Goal: Task Accomplishment & Management: Manage account settings

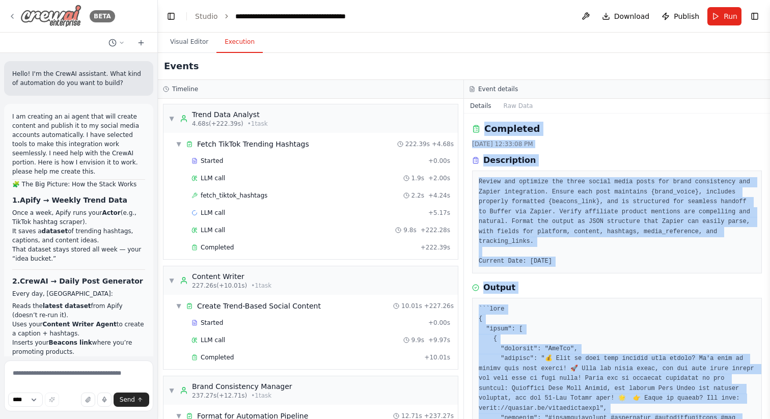
scroll to position [394, 0]
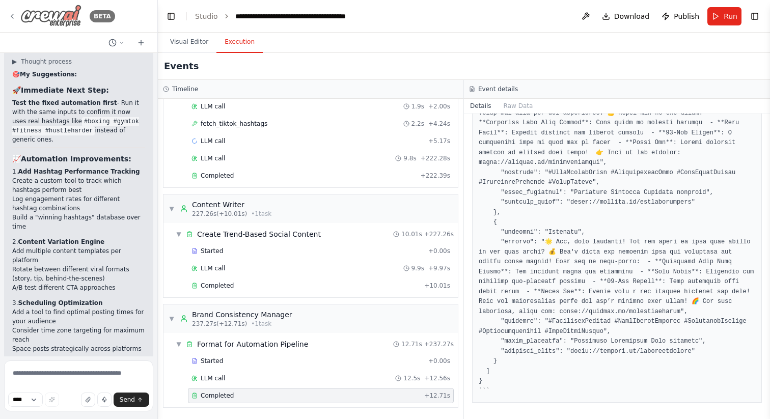
click at [11, 19] on icon at bounding box center [12, 16] width 8 height 8
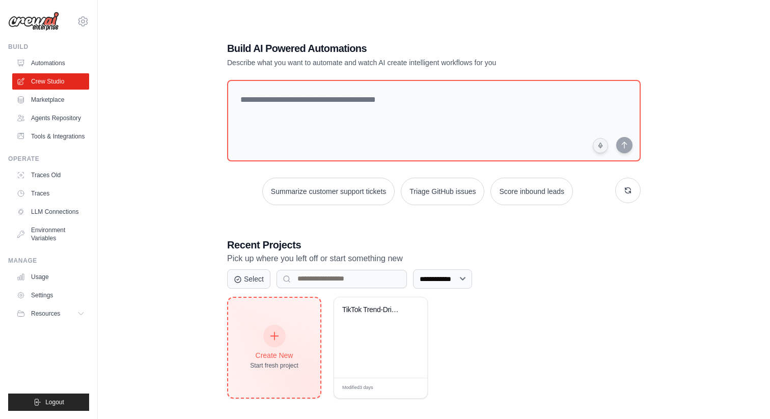
click at [277, 340] on div at bounding box center [274, 336] width 22 height 22
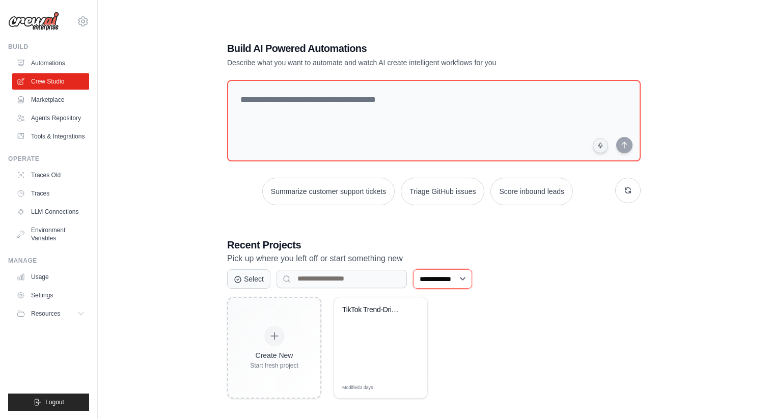
click at [463, 277] on select "**********" at bounding box center [442, 278] width 59 height 19
click at [413, 269] on select "**********" at bounding box center [442, 278] width 59 height 19
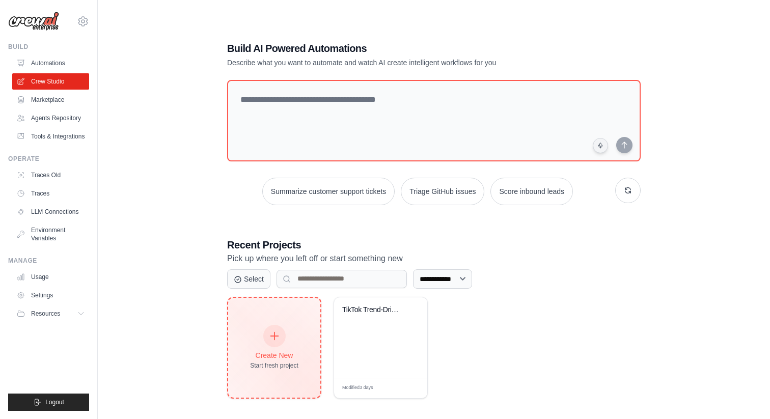
click at [270, 334] on icon at bounding box center [274, 335] width 11 height 11
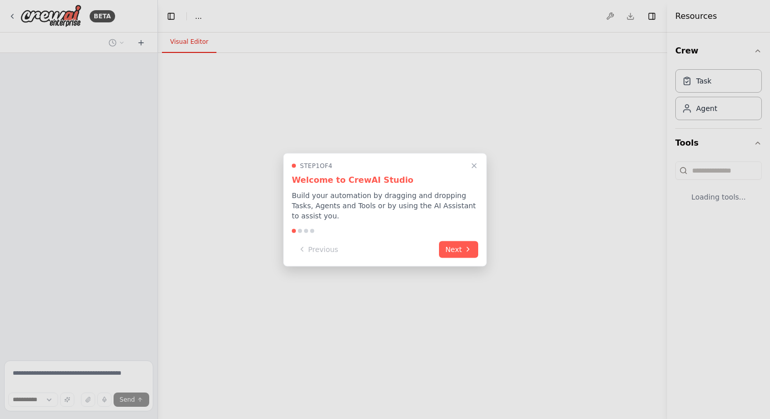
select select "****"
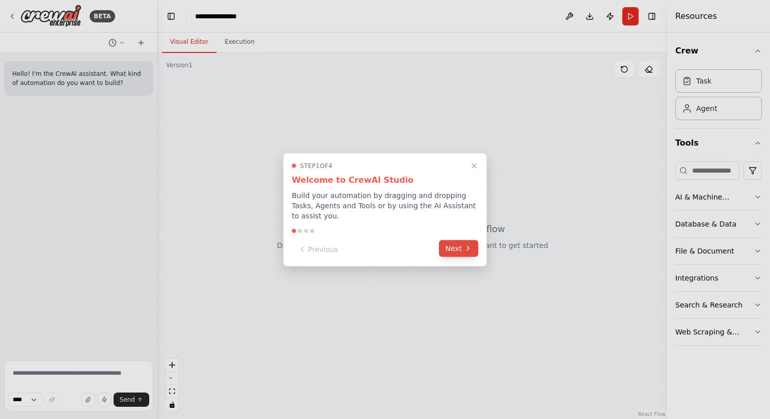
click at [453, 251] on button "Next" at bounding box center [458, 248] width 39 height 17
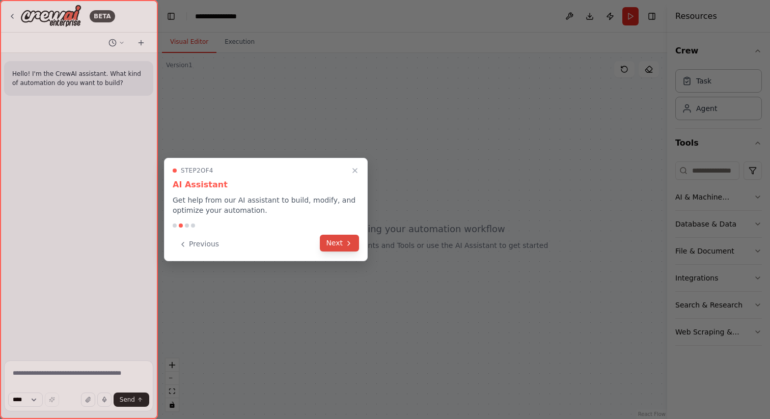
click at [347, 237] on button "Next" at bounding box center [339, 243] width 39 height 17
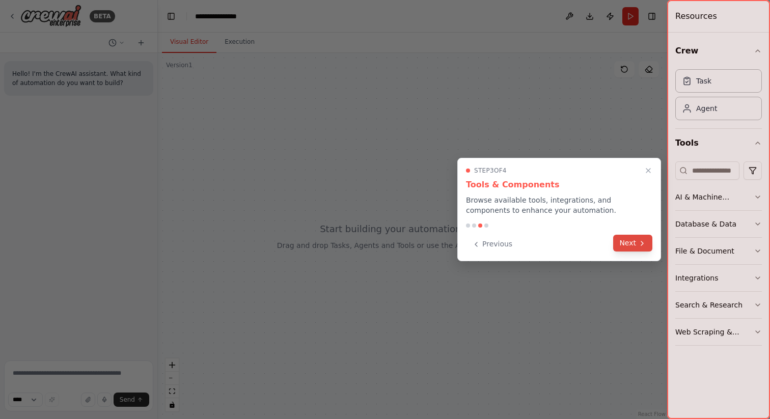
click at [622, 242] on button "Next" at bounding box center [632, 243] width 39 height 17
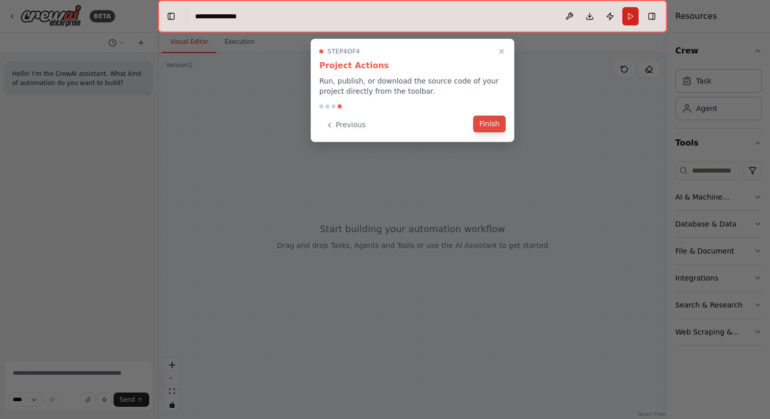
click at [487, 125] on button "Finish" at bounding box center [489, 124] width 33 height 17
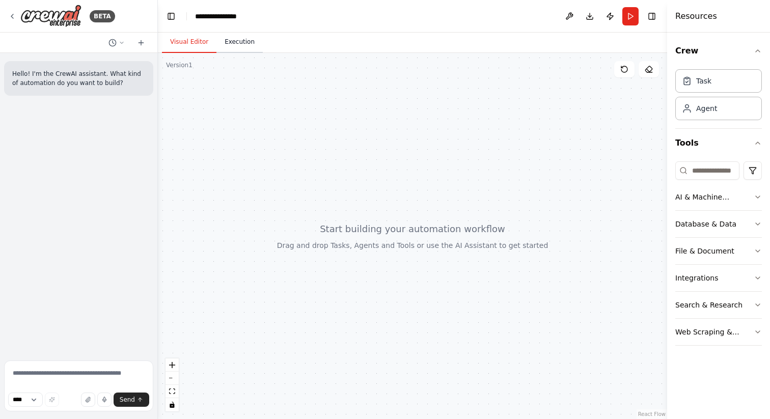
click at [228, 41] on button "Execution" at bounding box center [239, 42] width 46 height 21
click at [194, 41] on button "Visual Editor" at bounding box center [189, 42] width 54 height 21
click at [47, 377] on textarea at bounding box center [78, 385] width 149 height 51
type textarea "**********"
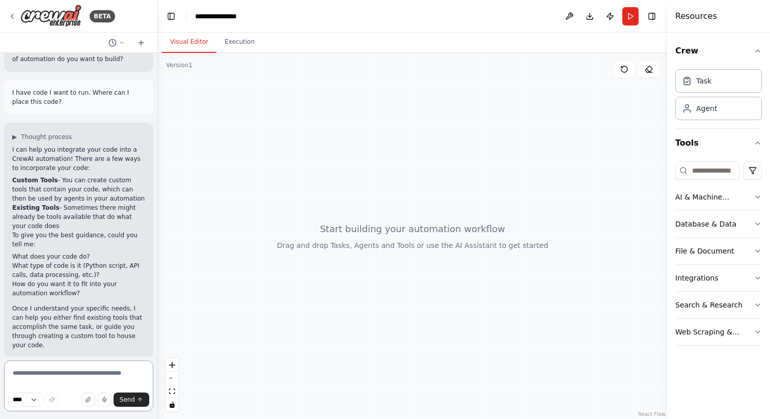
scroll to position [33, 0]
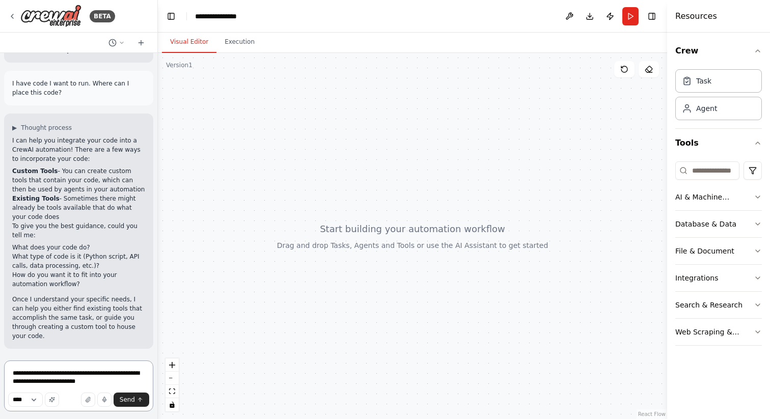
type textarea "**********"
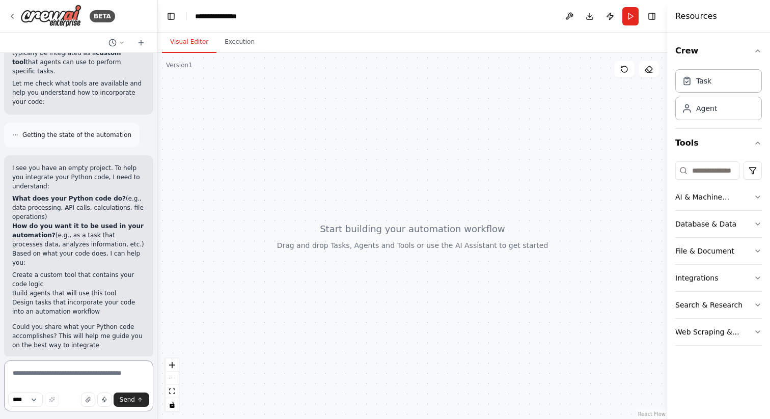
scroll to position [425, 0]
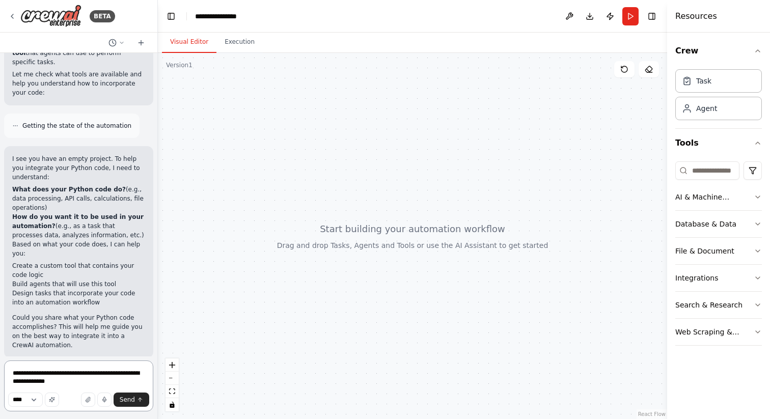
type textarea "**********"
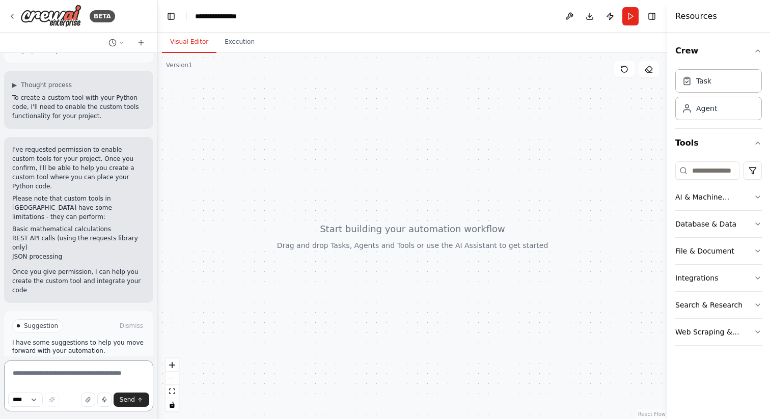
scroll to position [772, 0]
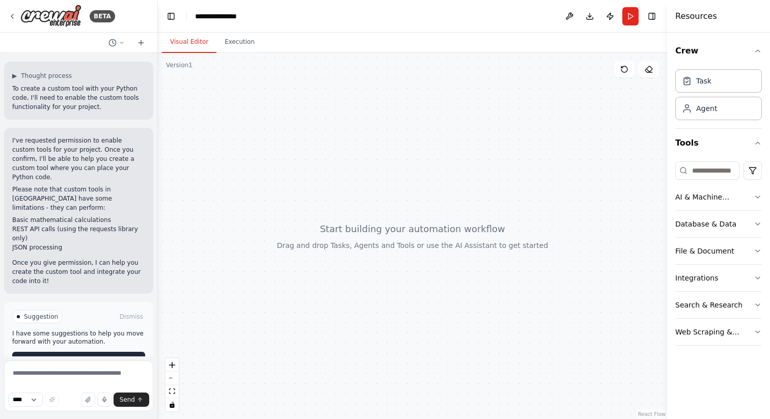
click at [65, 356] on span "Enable coding skills" at bounding box center [83, 360] width 60 height 8
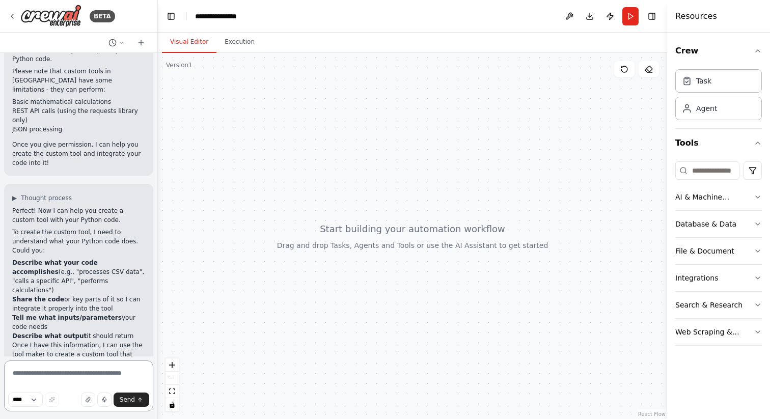
scroll to position [902, 0]
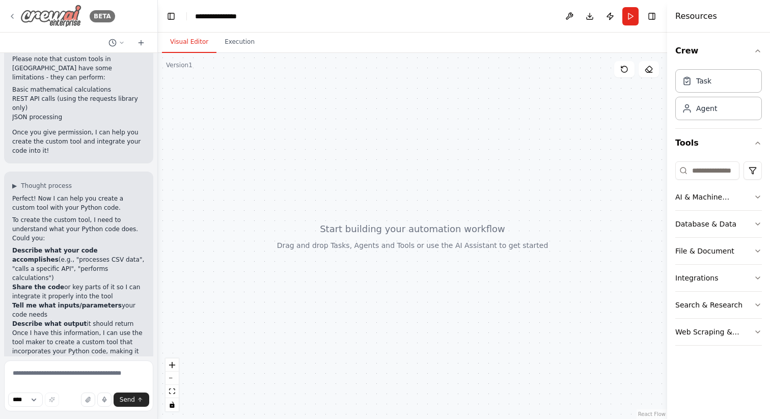
click at [11, 16] on icon at bounding box center [12, 16] width 2 height 4
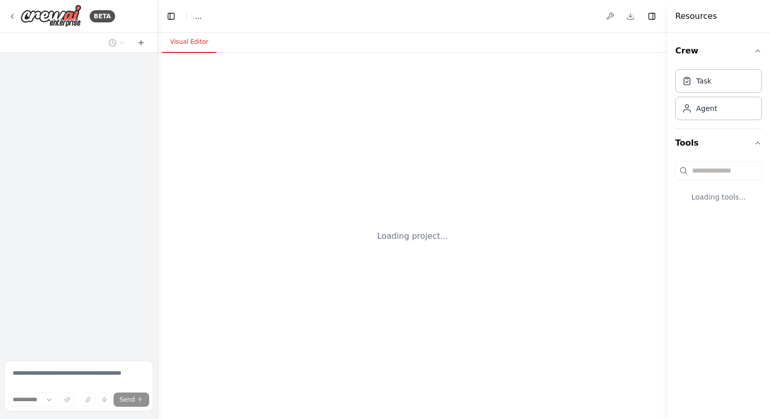
select select "****"
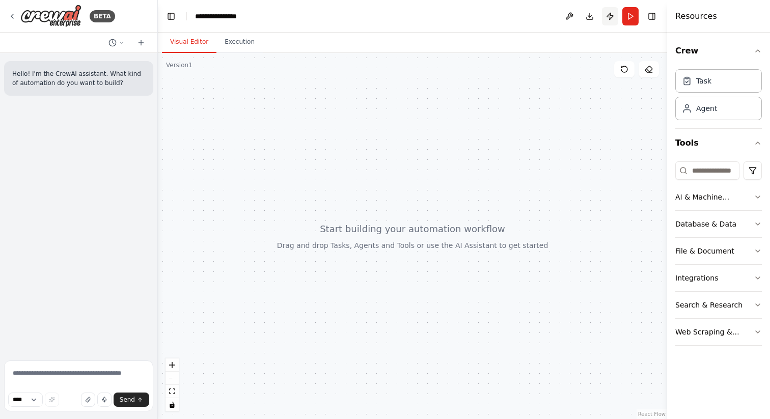
click at [611, 13] on button "Publish" at bounding box center [610, 16] width 16 height 18
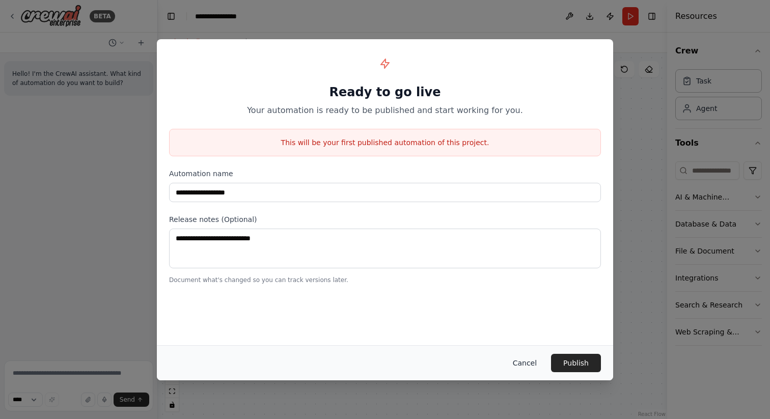
click at [523, 361] on button "Cancel" at bounding box center [524, 363] width 40 height 18
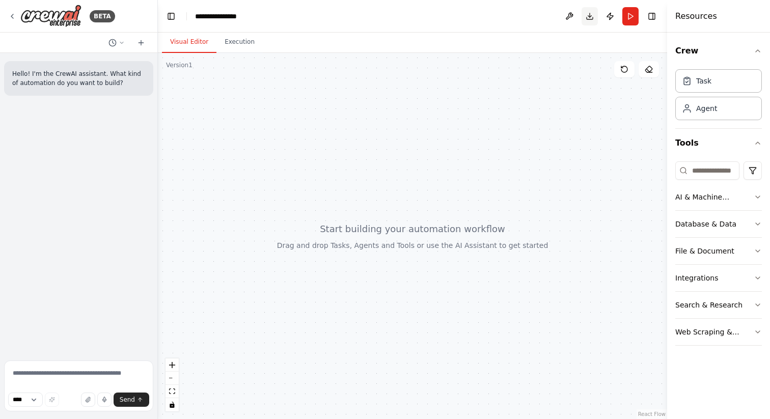
click at [588, 20] on button "Download" at bounding box center [589, 16] width 16 height 18
click at [754, 383] on icon "Notifications (F8)" at bounding box center [753, 382] width 4 height 4
click at [652, 17] on button "Toggle Right Sidebar" at bounding box center [651, 16] width 14 height 14
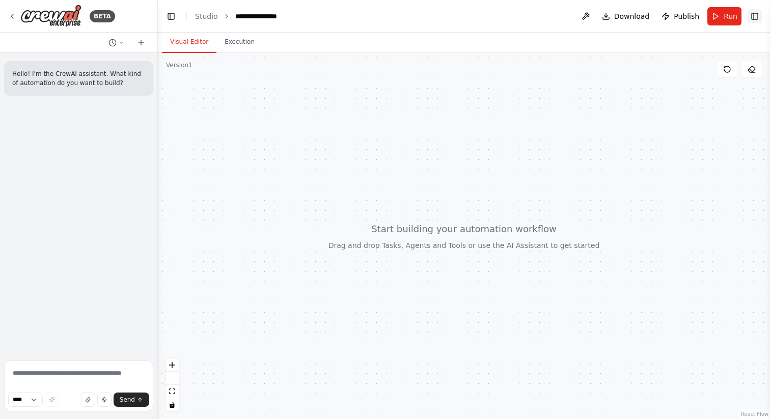
click at [754, 17] on button "Toggle Right Sidebar" at bounding box center [754, 16] width 14 height 14
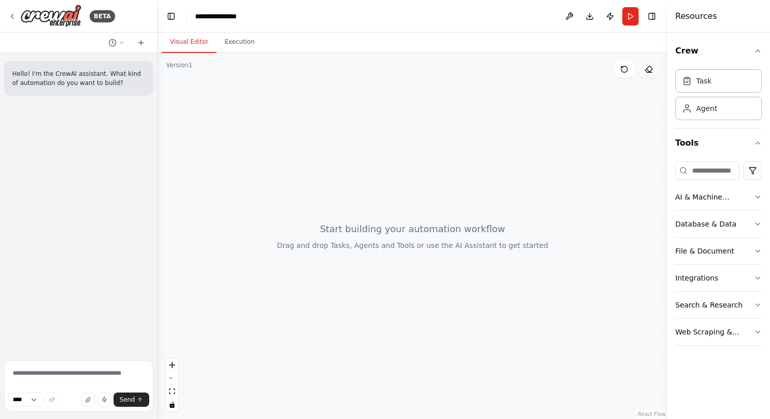
click at [650, 71] on icon at bounding box center [648, 69] width 7 height 6
click at [647, 69] on icon at bounding box center [647, 70] width 3 height 3
click at [436, 145] on div at bounding box center [412, 236] width 509 height 366
click at [233, 39] on button "Execution" at bounding box center [239, 42] width 46 height 21
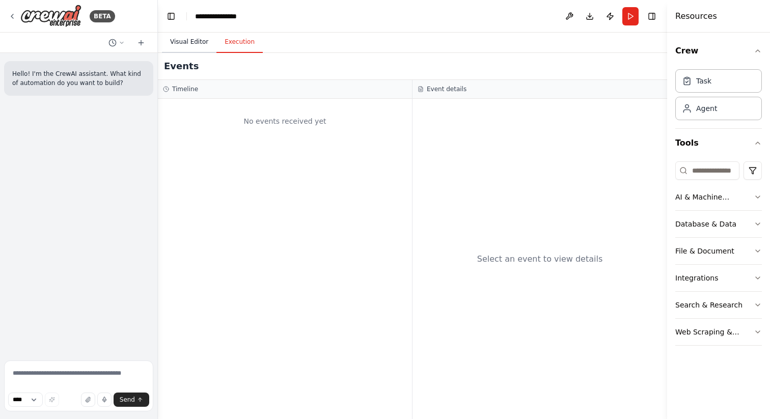
click at [196, 41] on button "Visual Editor" at bounding box center [189, 42] width 54 height 21
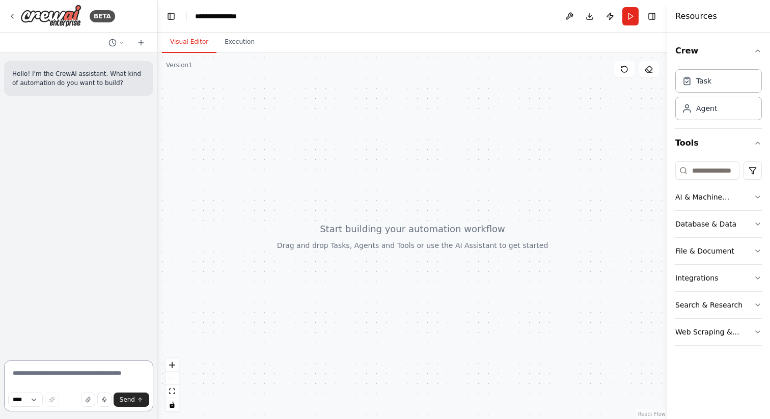
click at [59, 371] on textarea at bounding box center [78, 385] width 149 height 51
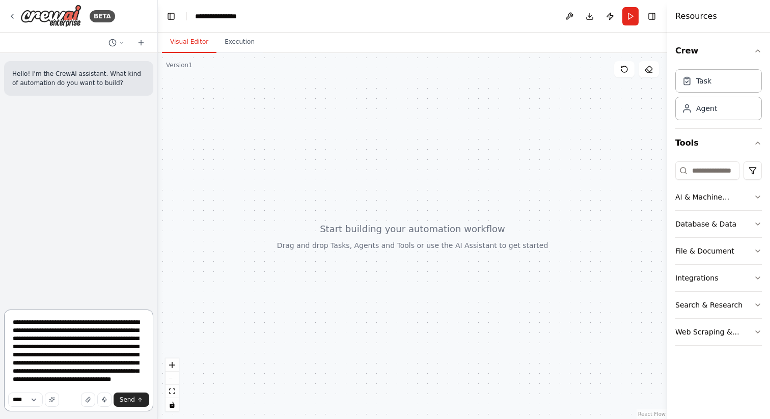
paste textarea "**********"
type textarea "**********"
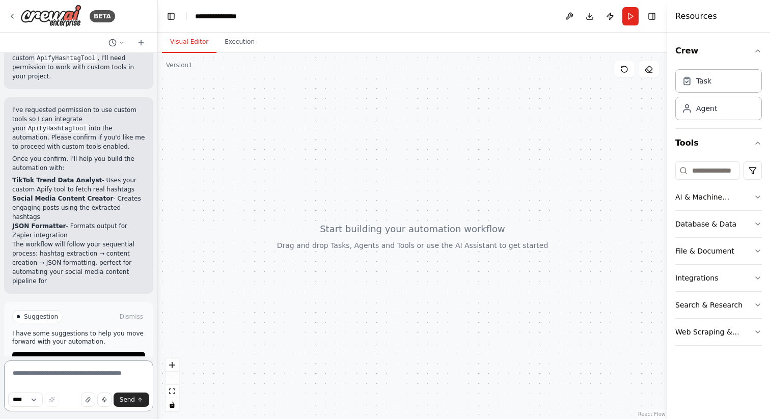
scroll to position [1948, 0]
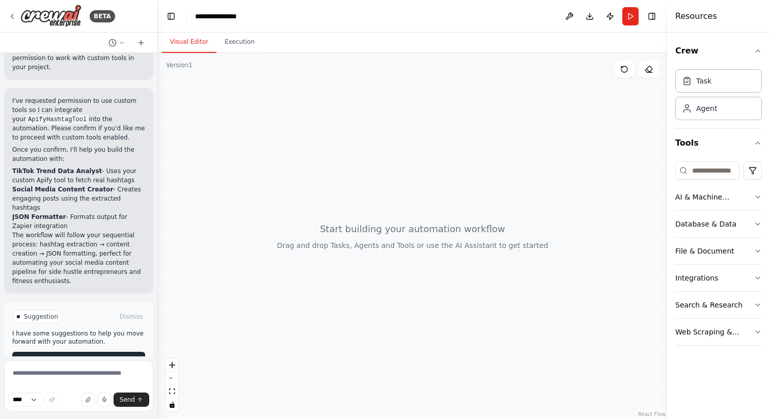
click at [48, 357] on icon at bounding box center [47, 360] width 6 height 6
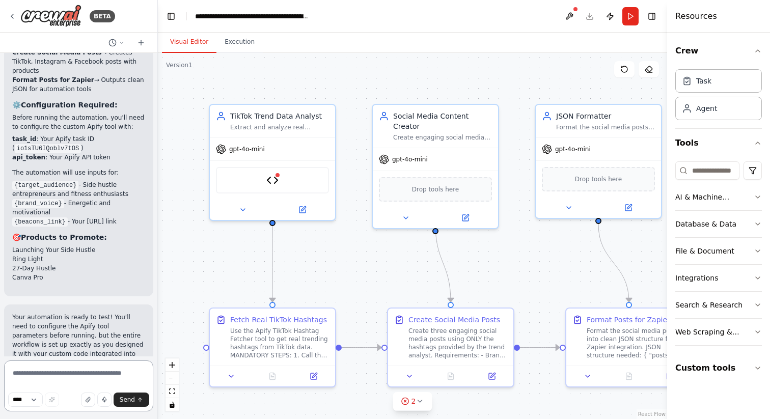
scroll to position [3546, 0]
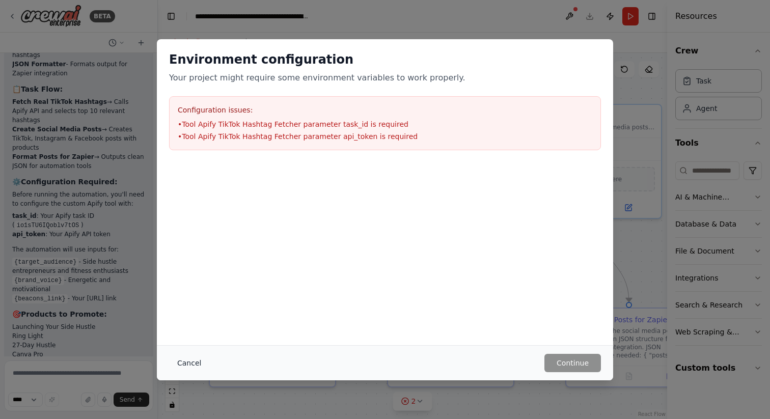
click at [186, 364] on button "Cancel" at bounding box center [189, 363] width 40 height 18
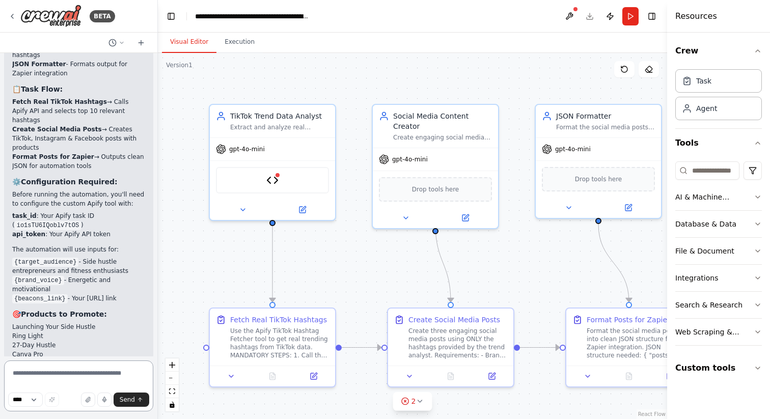
click at [109, 374] on textarea at bounding box center [78, 385] width 149 height 51
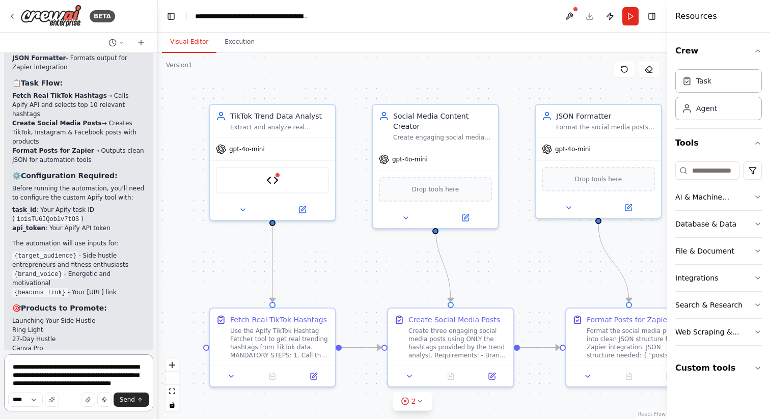
scroll to position [3478, 0]
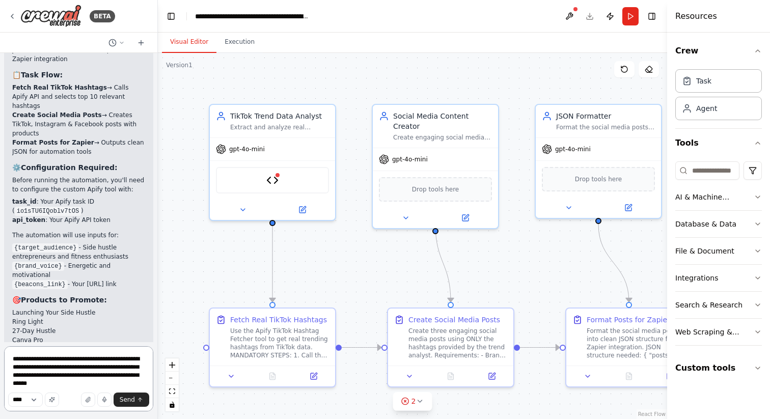
type textarea "**********"
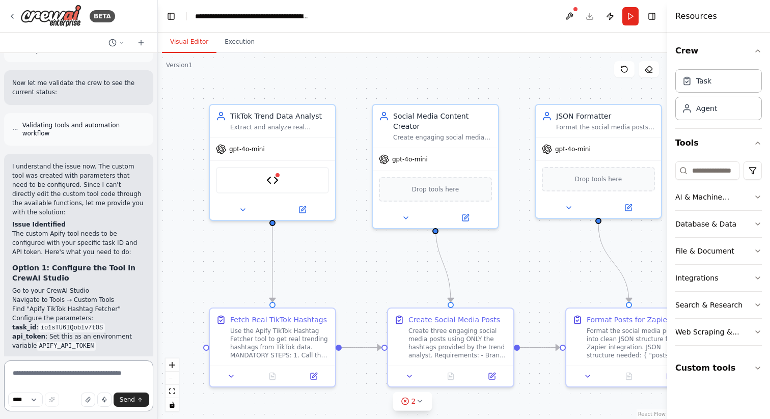
scroll to position [4487, 0]
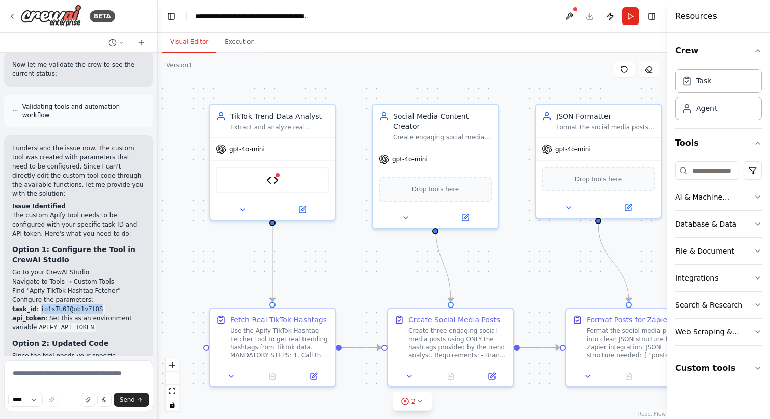
drag, startPoint x: 41, startPoint y: 179, endPoint x: 104, endPoint y: 178, distance: 63.1
click at [104, 305] on code "io1sTU6IQoblv7tOS" at bounding box center [72, 309] width 66 height 9
copy code "io1sTU6IQoblv7tOS"
click at [15, 13] on icon at bounding box center [12, 16] width 8 height 8
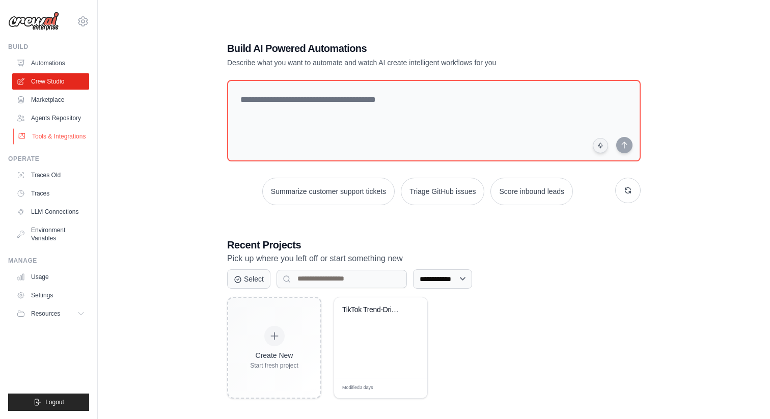
click at [33, 139] on link "Tools & Integrations" at bounding box center [51, 136] width 77 height 16
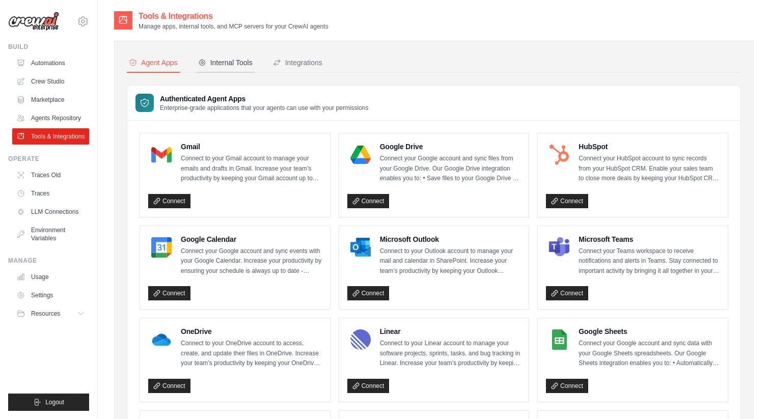
click at [218, 64] on div "Internal Tools" at bounding box center [225, 63] width 54 height 10
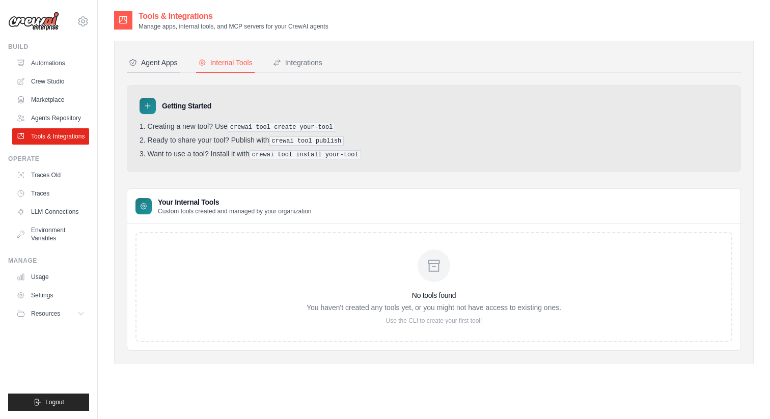
click at [162, 63] on div "Agent Apps" at bounding box center [153, 63] width 49 height 10
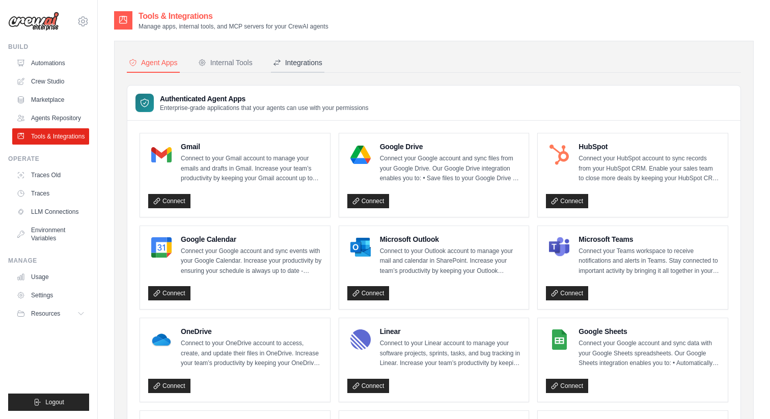
click at [295, 65] on div "Integrations" at bounding box center [297, 63] width 49 height 10
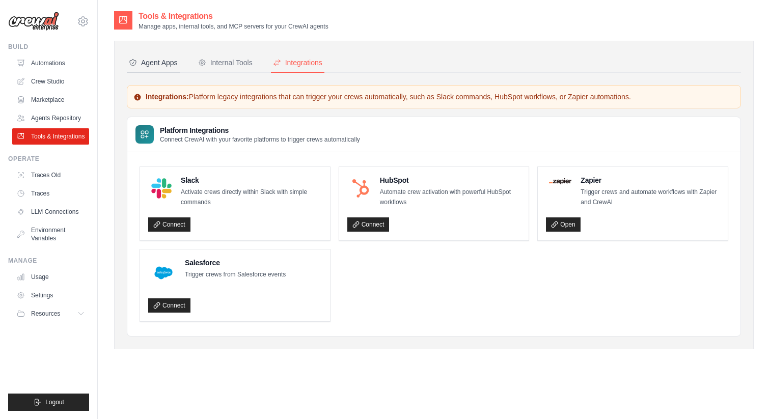
click at [162, 62] on div "Agent Apps" at bounding box center [153, 63] width 49 height 10
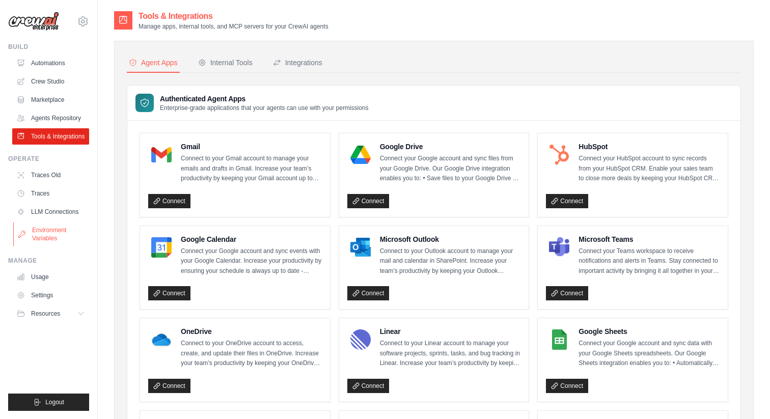
click at [56, 231] on link "Environment Variables" at bounding box center [51, 234] width 77 height 24
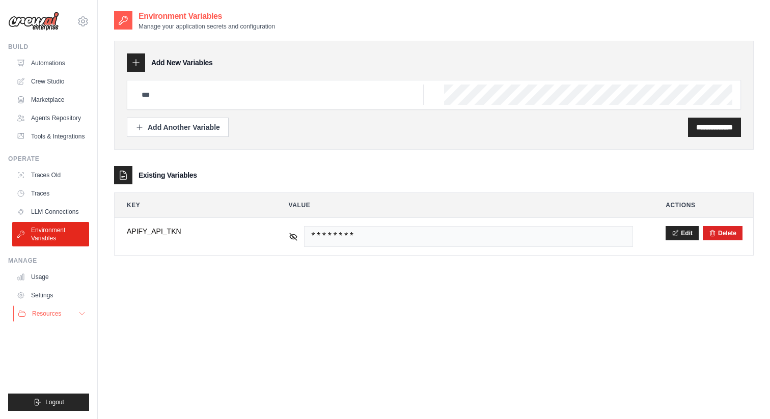
click at [80, 314] on icon at bounding box center [82, 313] width 8 height 8
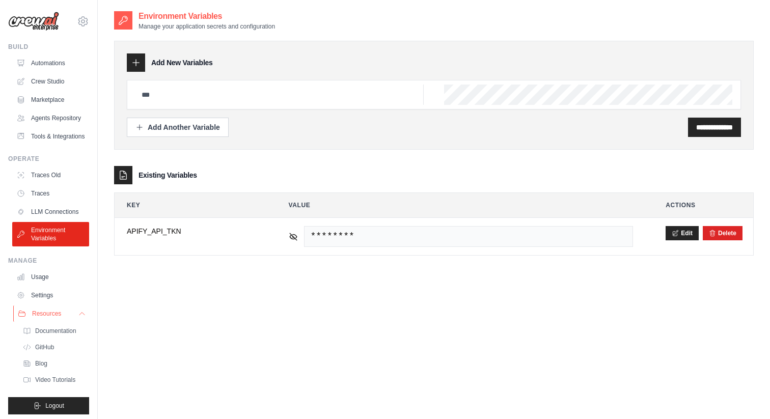
scroll to position [4, 0]
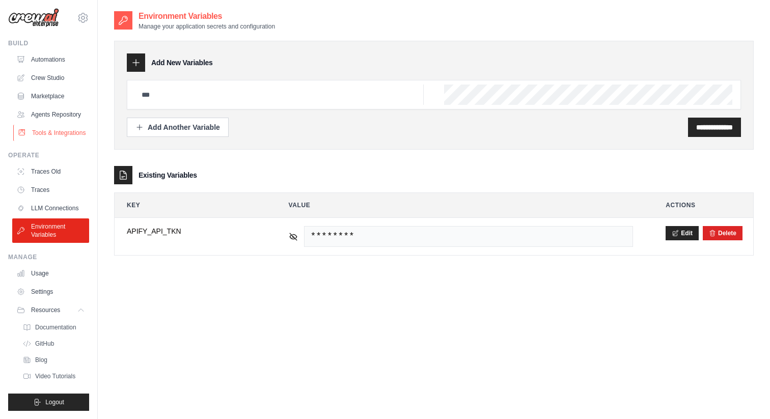
click at [68, 131] on link "Tools & Integrations" at bounding box center [51, 133] width 77 height 16
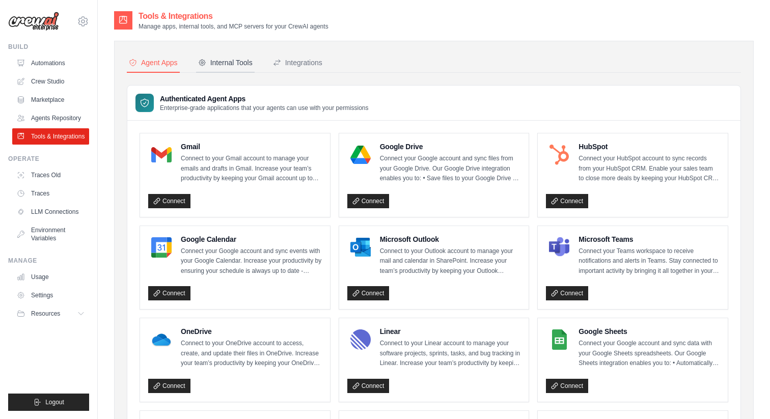
click at [228, 62] on div "Internal Tools" at bounding box center [225, 63] width 54 height 10
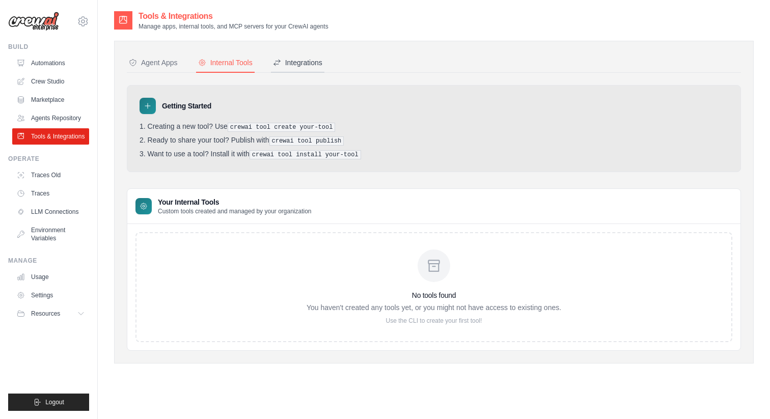
click at [306, 63] on div "Integrations" at bounding box center [297, 63] width 49 height 10
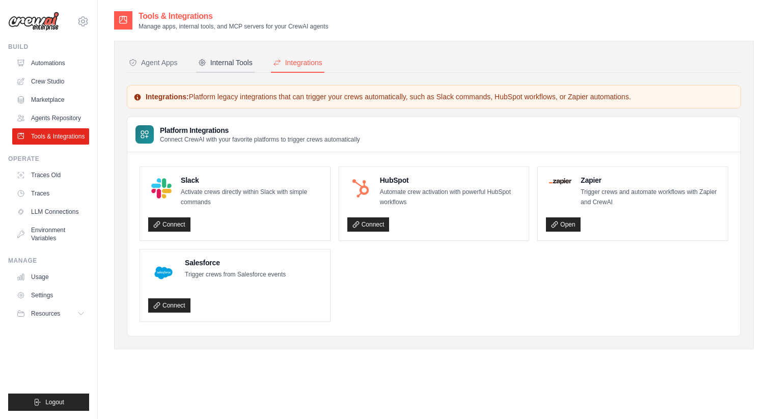
click at [226, 63] on div "Internal Tools" at bounding box center [225, 63] width 54 height 10
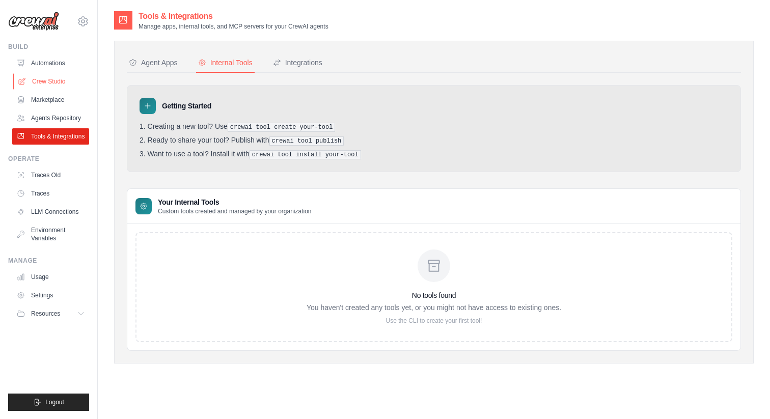
click at [59, 79] on link "Crew Studio" at bounding box center [51, 81] width 77 height 16
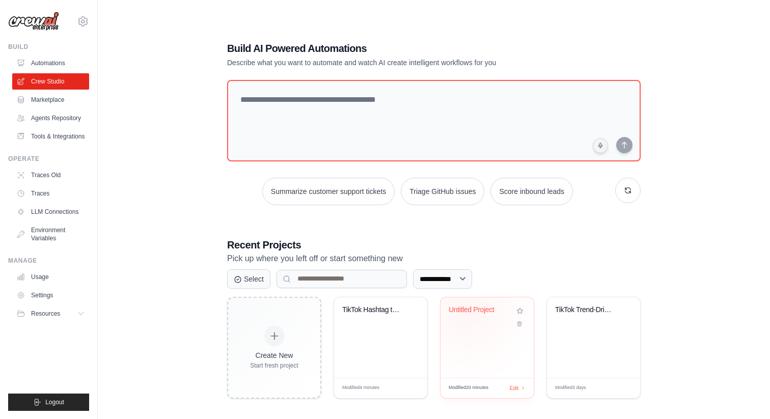
click at [466, 307] on div "Untitled Project" at bounding box center [479, 309] width 62 height 9
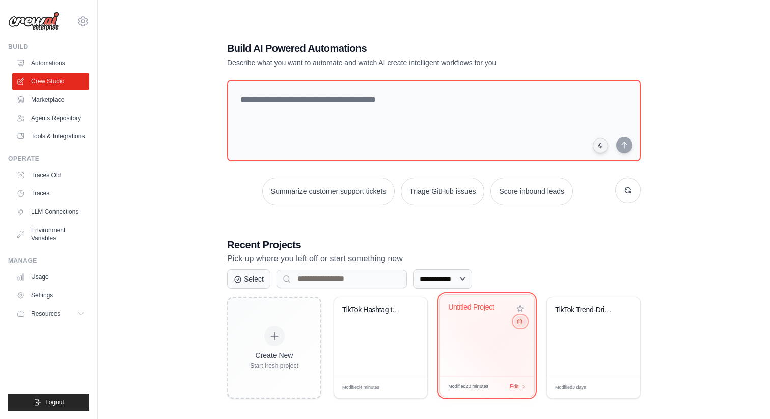
click at [522, 323] on icon at bounding box center [519, 321] width 7 height 7
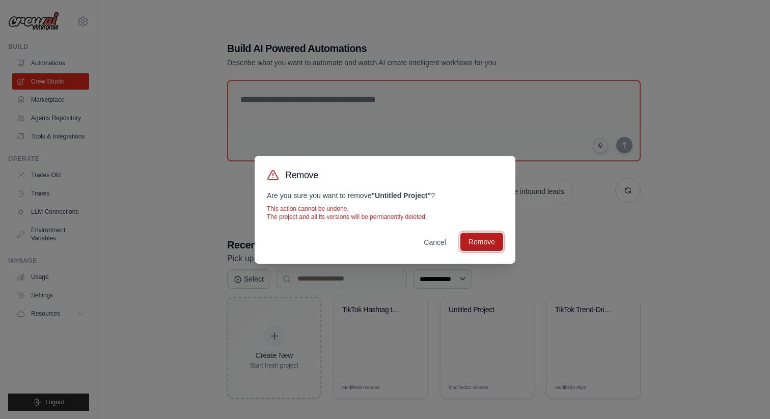
click at [481, 243] on button "Remove" at bounding box center [481, 242] width 43 height 18
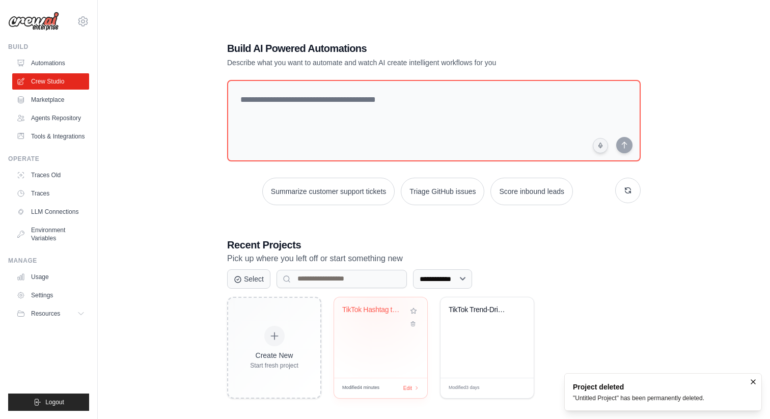
click at [377, 308] on div "TikTok Hashtag to Social Media Cont..." at bounding box center [373, 309] width 62 height 9
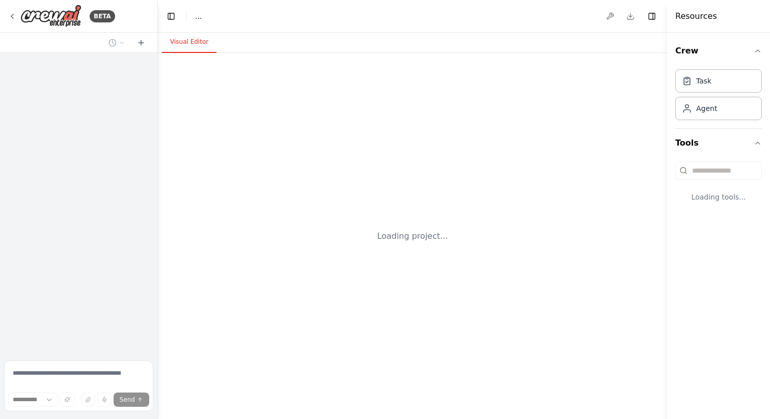
select select "****"
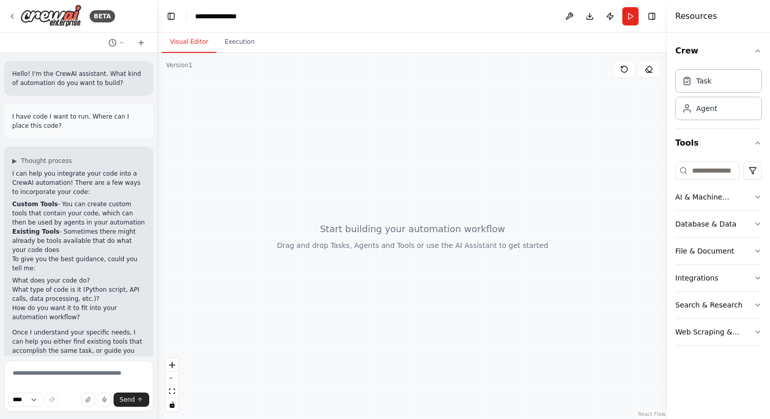
scroll to position [902, 0]
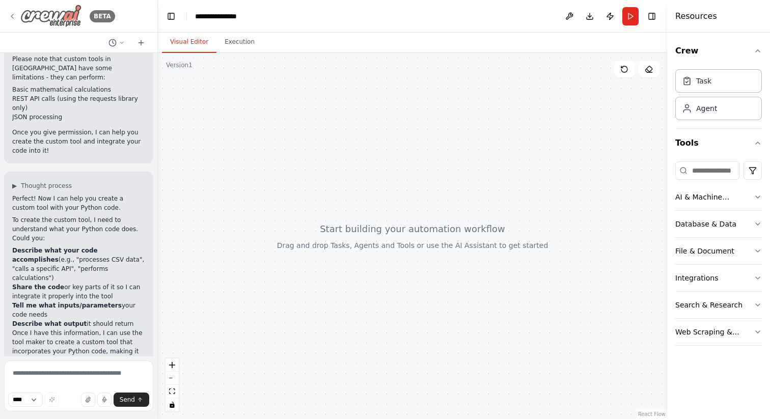
click at [13, 15] on icon at bounding box center [12, 16] width 8 height 8
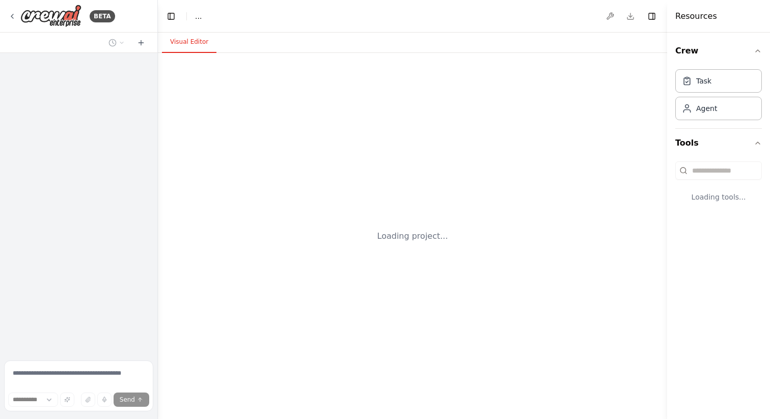
select select "****"
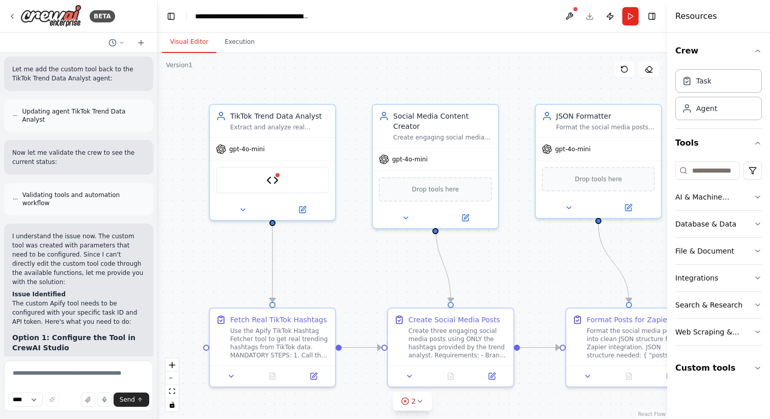
scroll to position [4398, 0]
drag, startPoint x: 30, startPoint y: 250, endPoint x: 113, endPoint y: 251, distance: 83.0
click at [113, 375] on li "Find "Apify TikTok Hashtag Fetcher"" at bounding box center [78, 379] width 133 height 9
copy li "Apify TikTok Hashtag Fetcher"
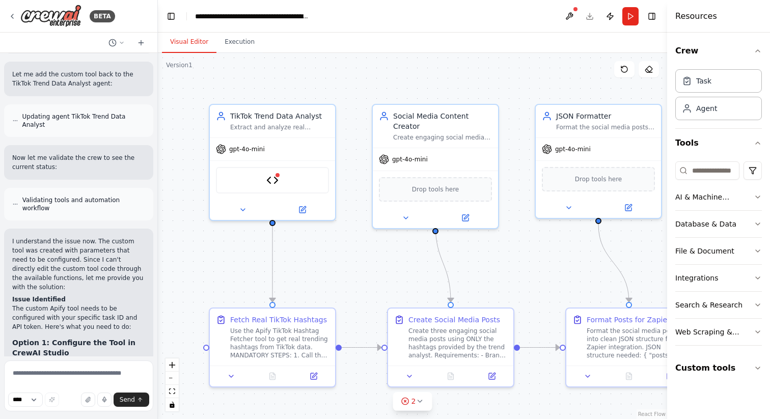
scroll to position [4392, 0]
click at [65, 377] on textarea at bounding box center [78, 385] width 149 height 51
type textarea "**********"
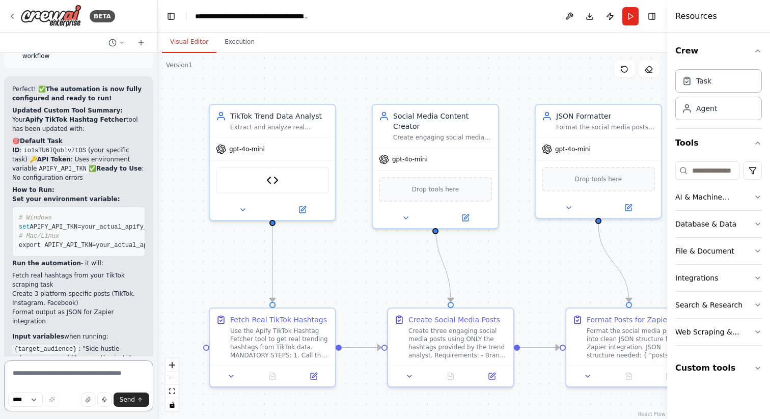
scroll to position [5994, 0]
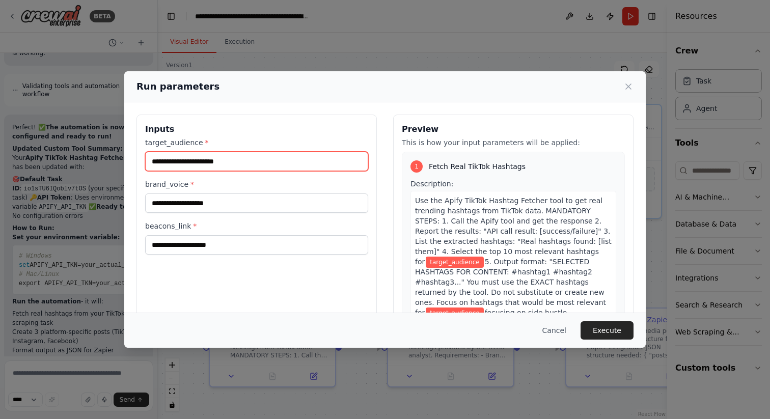
click at [341, 163] on input "target_audience *" at bounding box center [256, 161] width 223 height 19
paste input "**********"
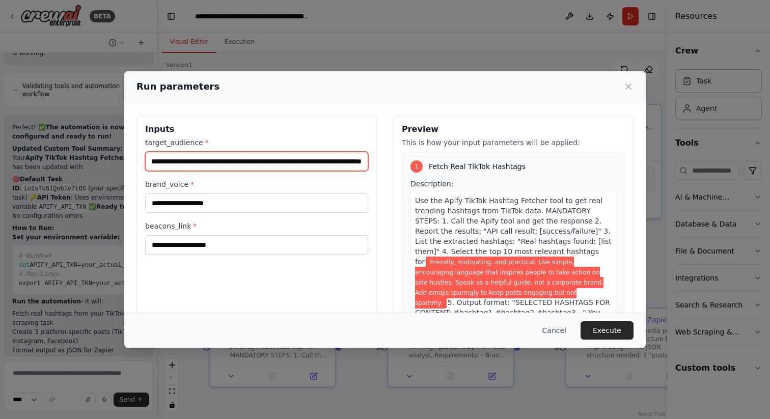
type input "**********"
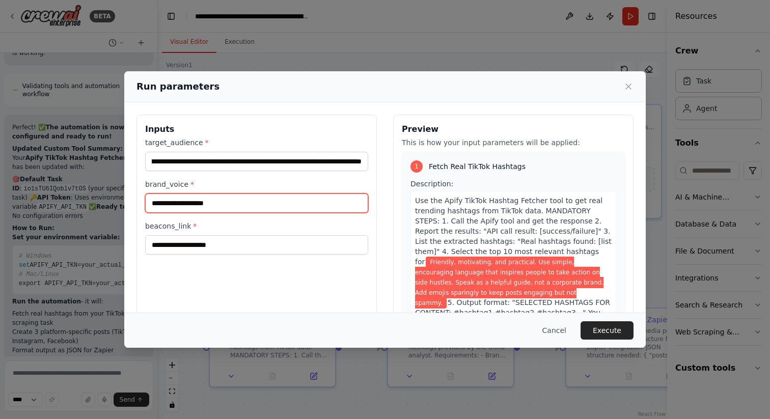
click at [310, 207] on input "brand_voice *" at bounding box center [256, 202] width 223 height 19
paste input "**********"
type input "**********"
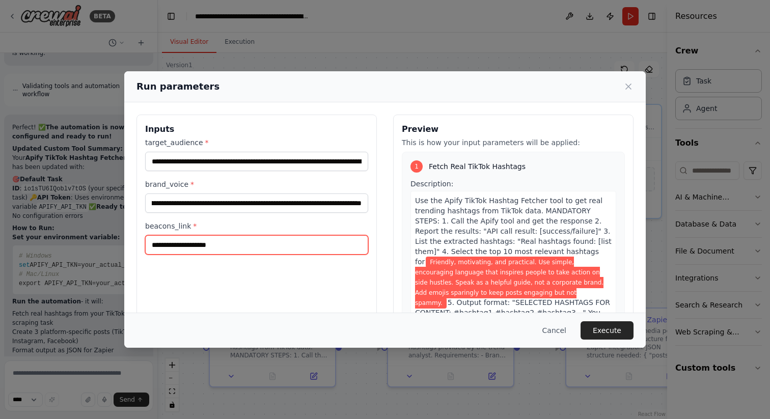
click at [282, 247] on input "beacons_link *" at bounding box center [256, 244] width 223 height 19
click at [298, 245] on input "beacons_link *" at bounding box center [256, 244] width 223 height 19
paste input "**********"
type input "**********"
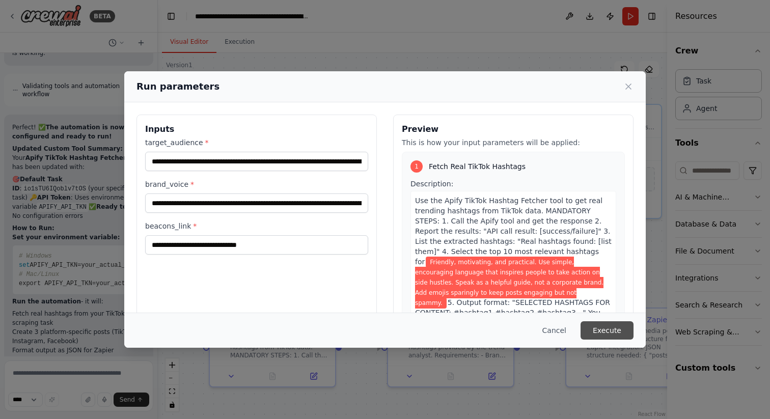
click at [605, 330] on button "Execute" at bounding box center [606, 330] width 53 height 18
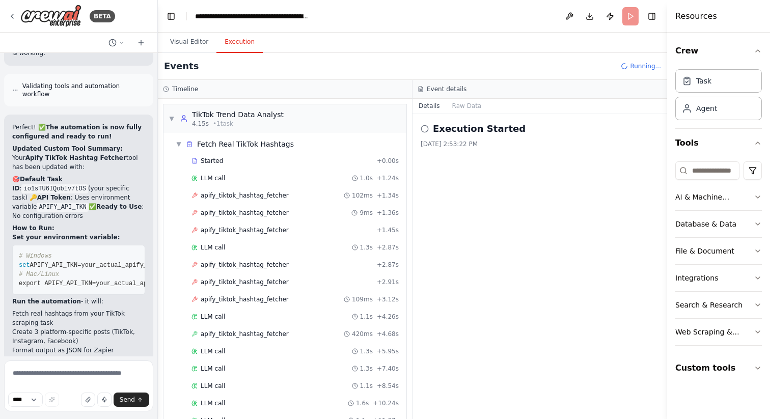
click at [262, 192] on span "apify_tiktok_hashtag_fetcher" at bounding box center [245, 195] width 88 height 8
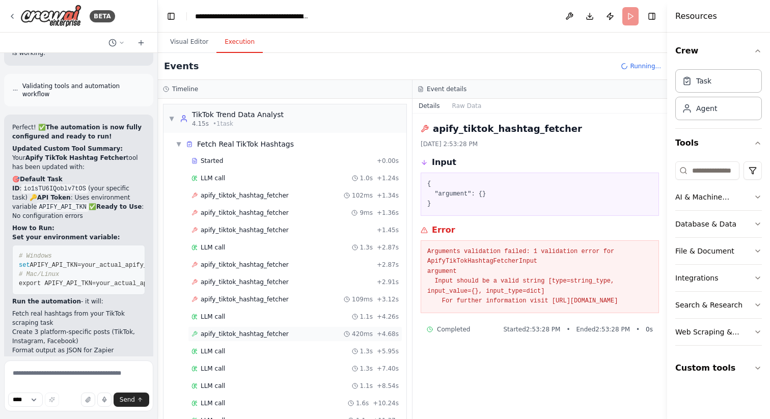
click at [254, 335] on span "apify_tiktok_hashtag_fetcher" at bounding box center [245, 334] width 88 height 8
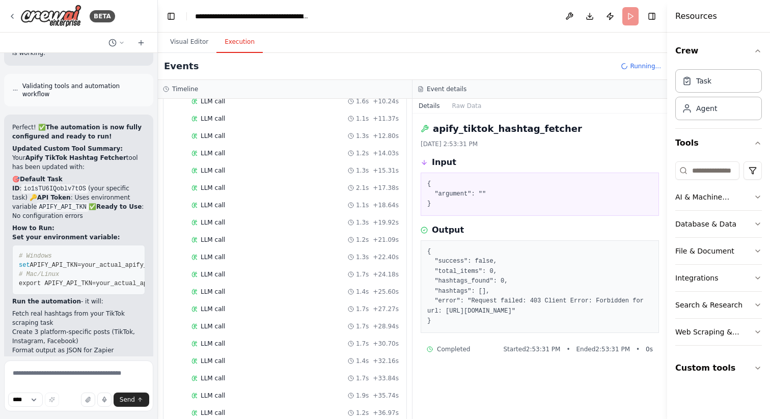
scroll to position [446, 0]
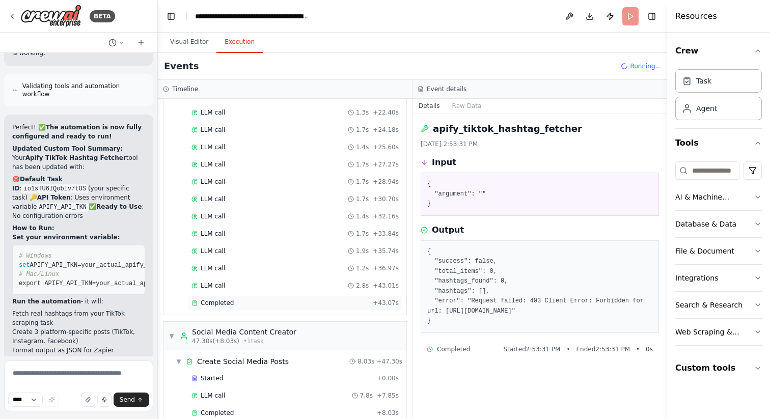
click at [219, 304] on span "Completed" at bounding box center [217, 303] width 33 height 8
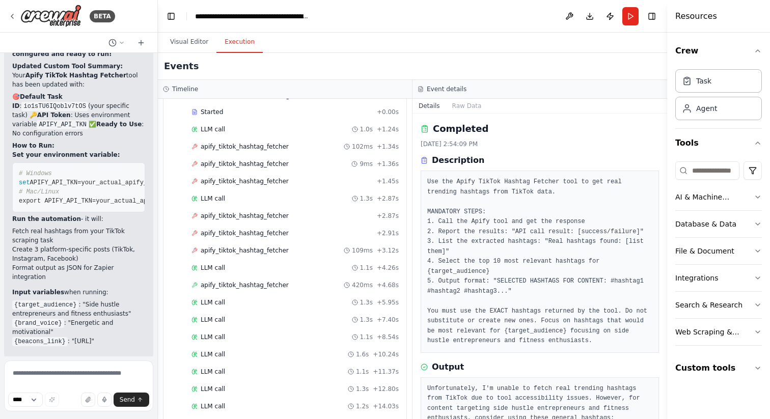
scroll to position [0, 0]
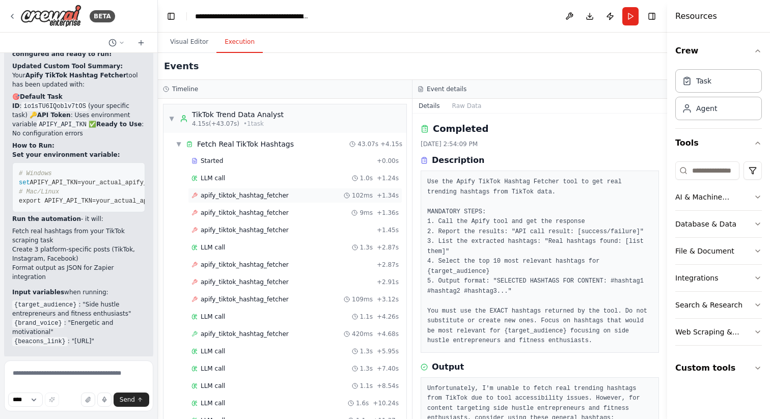
click at [227, 196] on span "apify_tiktok_hashtag_fetcher" at bounding box center [245, 195] width 88 height 8
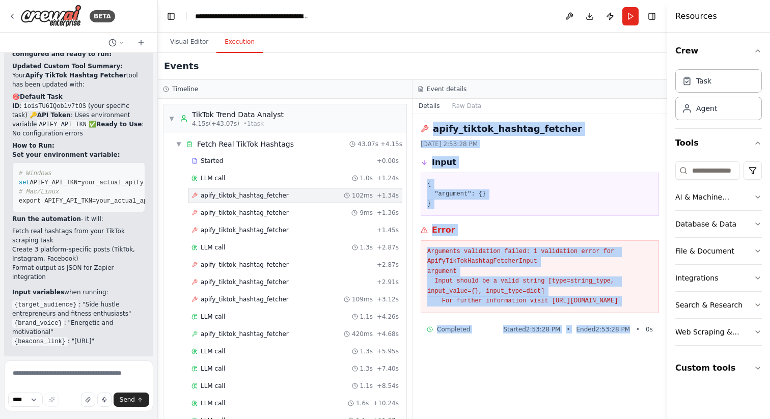
drag, startPoint x: 434, startPoint y: 128, endPoint x: 581, endPoint y: 375, distance: 287.6
click at [581, 375] on div "apify_tiktok_hashtag_fetcher 9/25/2025, 2:53:28 PM Input { "argument": {} } Err…" at bounding box center [539, 265] width 254 height 305
copy div "apify_tiktok_hashtag_fetcher 9/25/2025, 2:53:28 PM Input { "argument": {} } Err…"
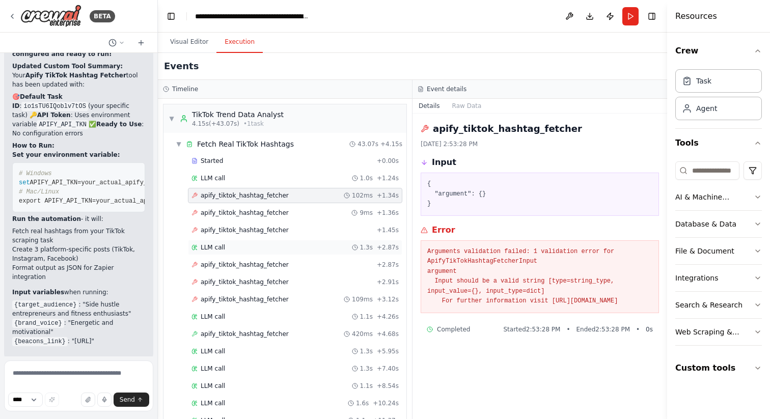
click at [247, 245] on div "LLM call 1.3s + 2.87s" at bounding box center [294, 247] width 207 height 8
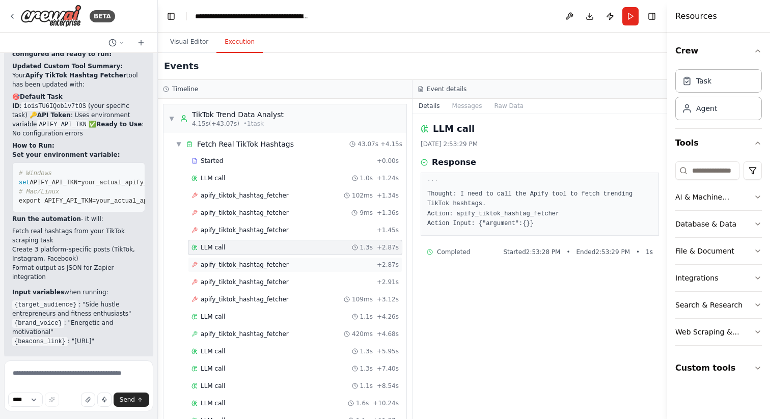
click at [240, 263] on span "apify_tiktok_hashtag_fetcher" at bounding box center [245, 265] width 88 height 8
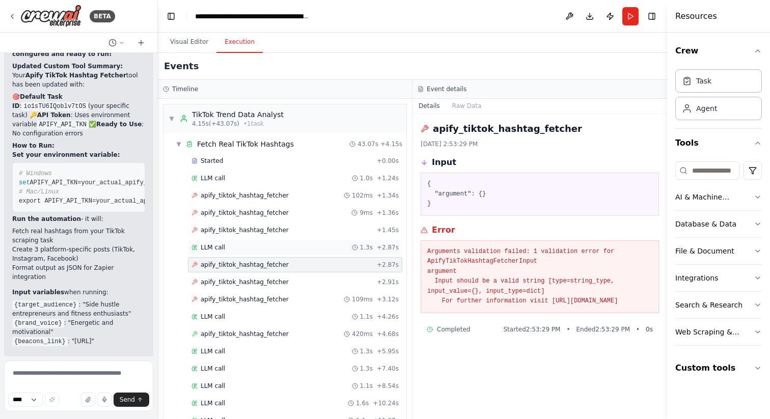
click at [226, 247] on div "LLM call 1.3s + 2.87s" at bounding box center [294, 247] width 207 height 8
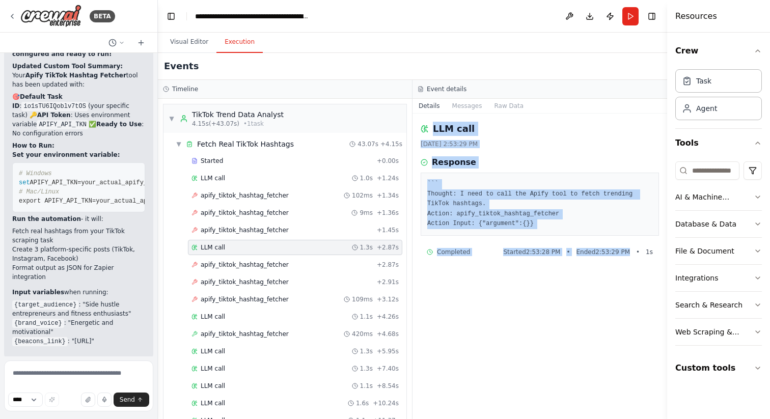
drag, startPoint x: 434, startPoint y: 127, endPoint x: 621, endPoint y: 290, distance: 248.2
click at [621, 290] on div "LLM call 9/25/2025, 2:53:29 PM Response ``` Thought: I need to call the Apify t…" at bounding box center [539, 265] width 254 height 305
copy div "LLM call 9/25/2025, 2:53:29 PM Response ``` Thought: I need to call the Apify t…"
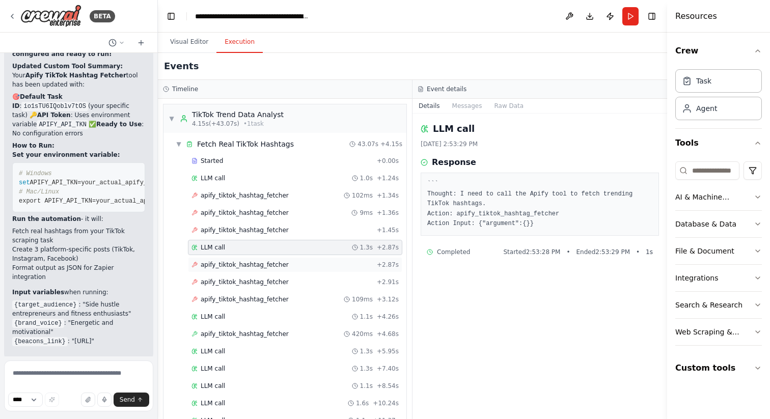
click at [244, 267] on span "apify_tiktok_hashtag_fetcher" at bounding box center [245, 265] width 88 height 8
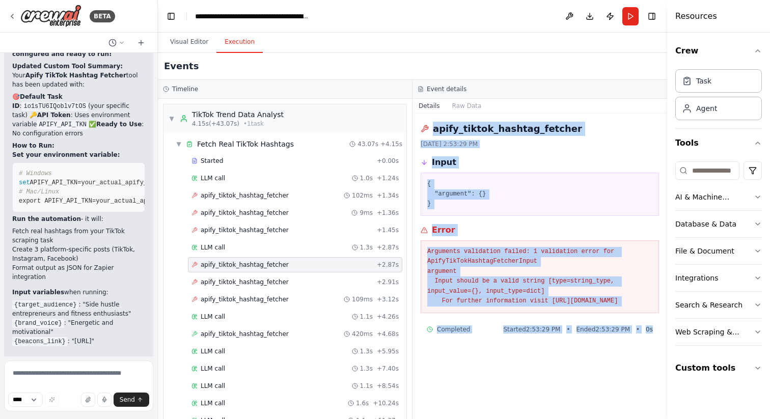
drag, startPoint x: 434, startPoint y: 128, endPoint x: 656, endPoint y: 335, distance: 303.6
click at [656, 336] on div "apify_tiktok_hashtag_fetcher 9/25/2025, 2:53:29 PM Input { "argument": {} } Err…" at bounding box center [539, 265] width 254 height 305
copy div "apify_tiktok_hashtag_fetcher 9/25/2025, 2:53:29 PM Input { "argument": {} } Err…"
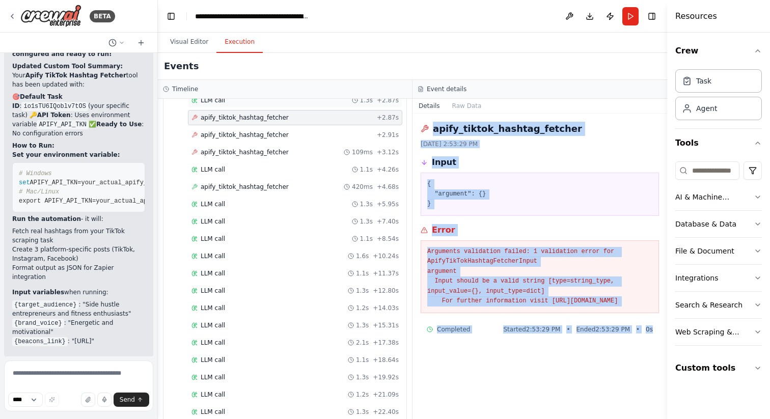
scroll to position [127, 0]
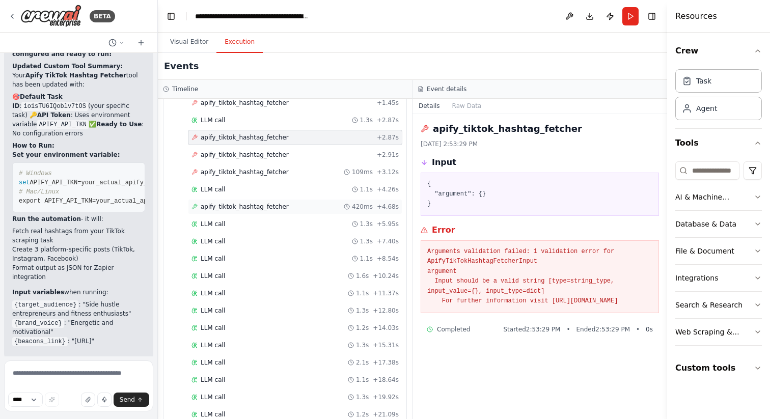
click at [277, 207] on span "apify_tiktok_hashtag_fetcher" at bounding box center [245, 207] width 88 height 8
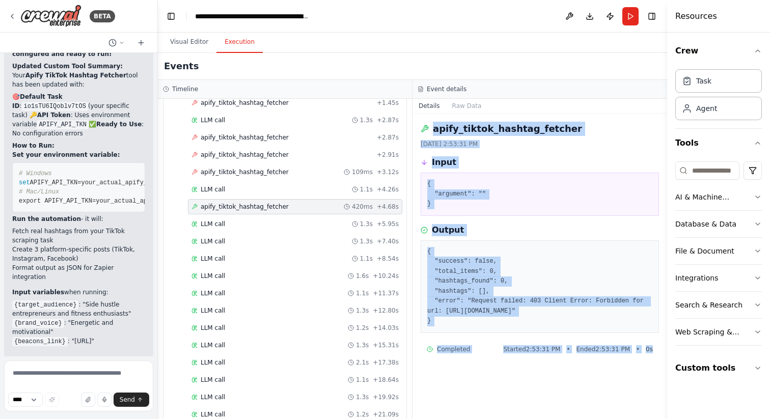
drag, startPoint x: 433, startPoint y: 129, endPoint x: 652, endPoint y: 365, distance: 322.3
click at [652, 365] on div "apify_tiktok_hashtag_fetcher 9/25/2025, 2:53:31 PM Input { "argument": "" } Out…" at bounding box center [539, 265] width 254 height 305
copy div "apify_tiktok_hashtag_fetcher 9/25/2025, 2:53:31 PM Input { "argument": "" } Out…"
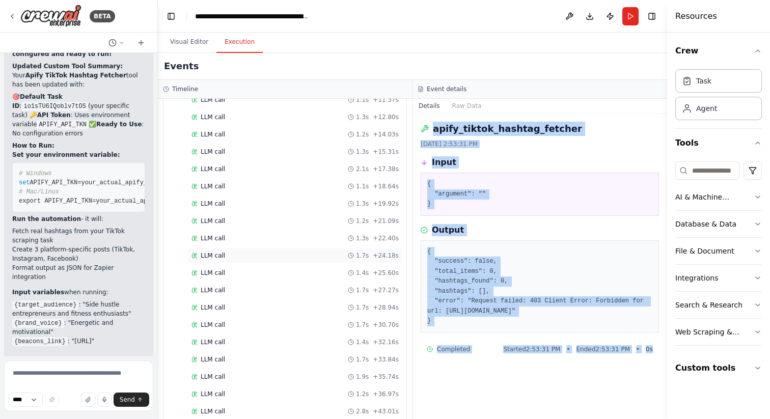
scroll to position [323, 0]
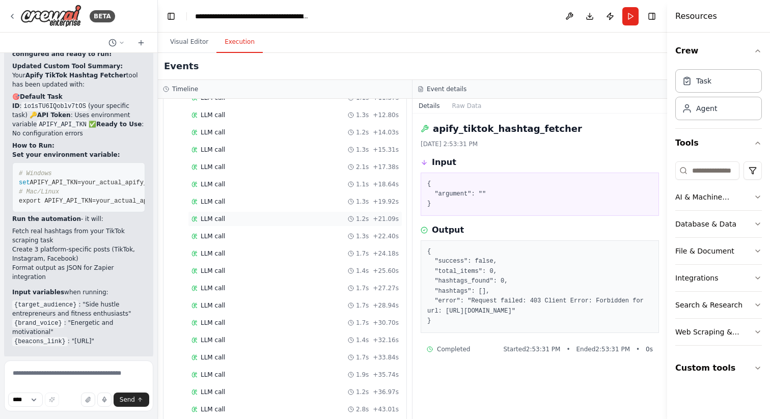
click at [226, 211] on div "LLM call 1.2s + 21.09s" at bounding box center [295, 218] width 214 height 15
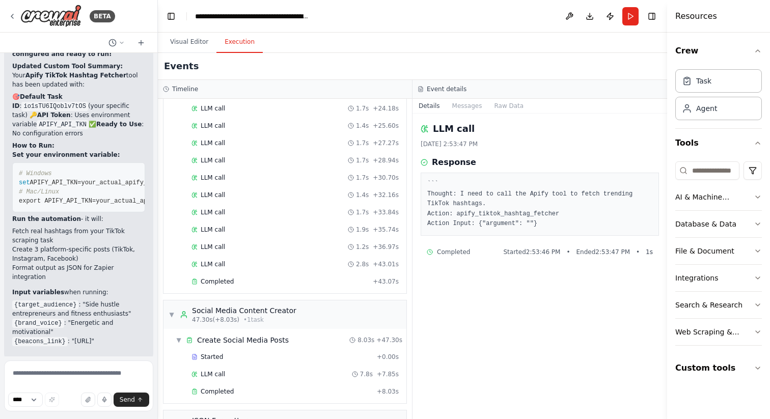
scroll to position [574, 0]
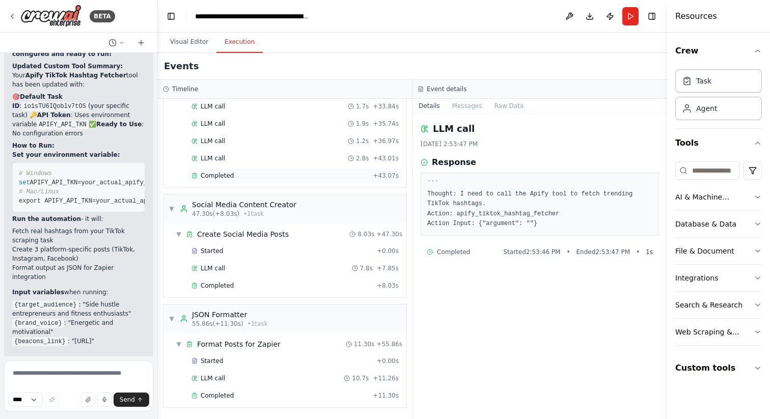
click at [221, 175] on span "Completed" at bounding box center [217, 176] width 33 height 8
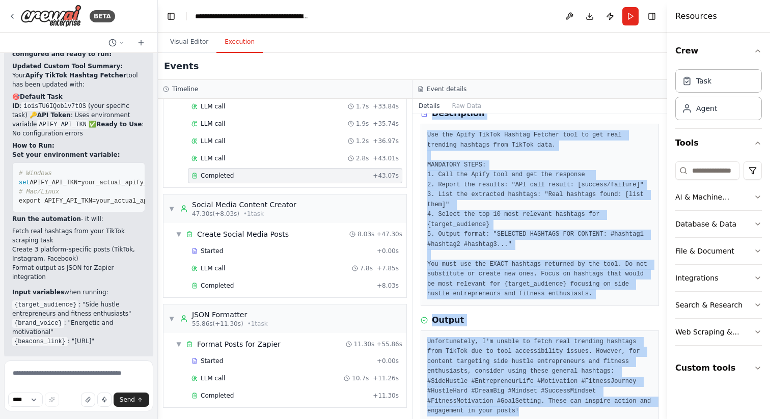
scroll to position [67, 0]
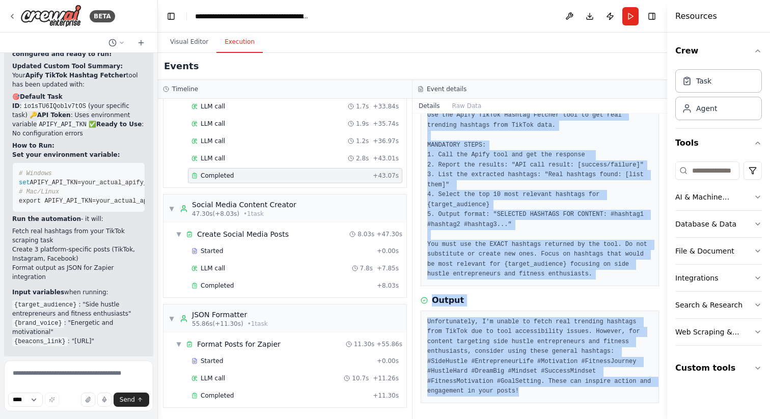
drag, startPoint x: 433, startPoint y: 127, endPoint x: 435, endPoint y: 418, distance: 291.1
click at [435, 418] on div "Completed 9/25/2025, 2:54:09 PM Description Use the Apify TikTok Hashtag Fetche…" at bounding box center [539, 265] width 254 height 305
copy div "Completed 9/25/2025, 2:54:09 PM Description Use the Apify TikTok Hashtag Fetche…"
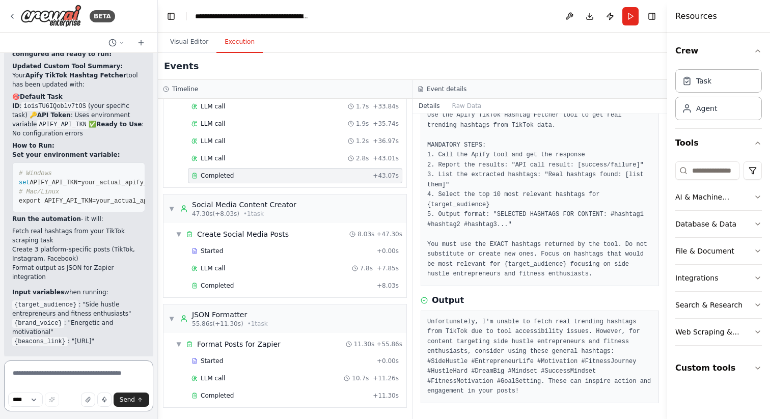
click at [77, 376] on textarea at bounding box center [78, 385] width 149 height 51
paste textarea "**********"
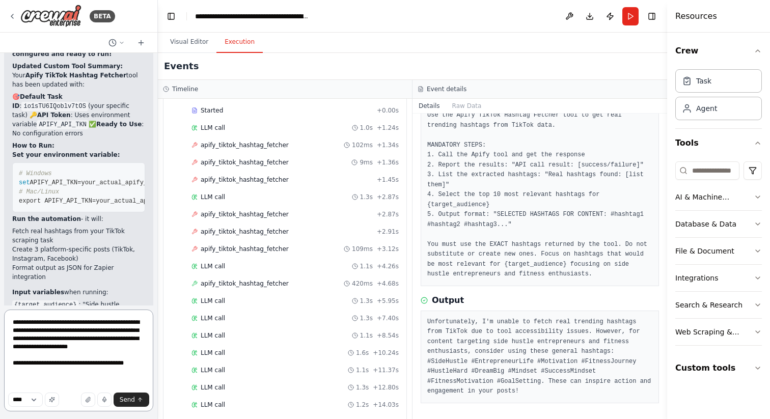
scroll to position [42, 0]
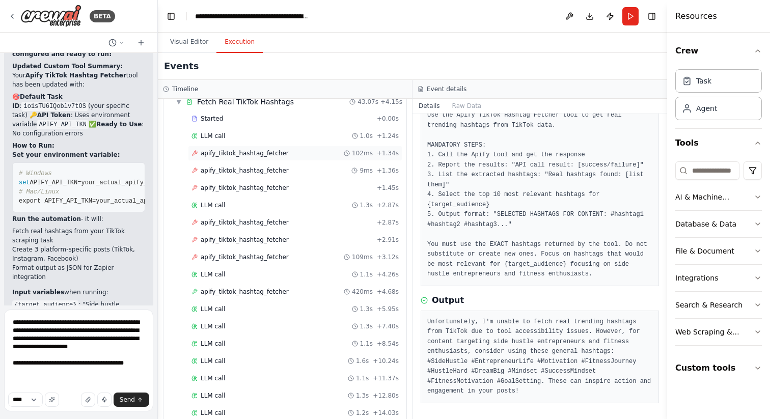
click at [221, 154] on span "apify_tiktok_hashtag_fetcher" at bounding box center [245, 153] width 88 height 8
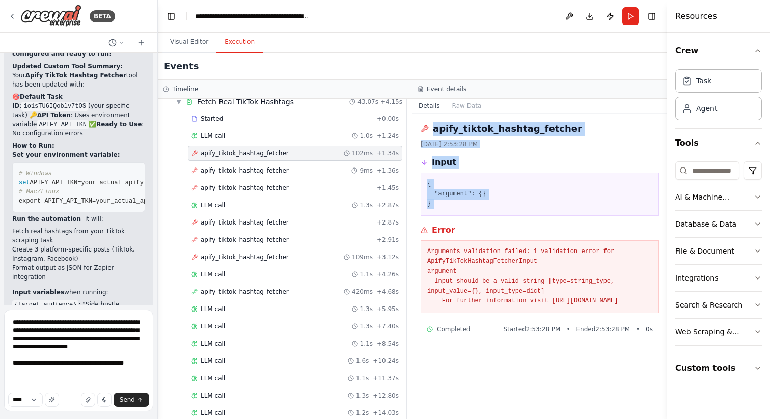
drag, startPoint x: 435, startPoint y: 128, endPoint x: 472, endPoint y: 235, distance: 113.2
click at [469, 227] on div "apify_tiktok_hashtag_fetcher 9/25/2025, 2:53:28 PM Input { "argument": {} } Err…" at bounding box center [539, 265] width 254 height 305
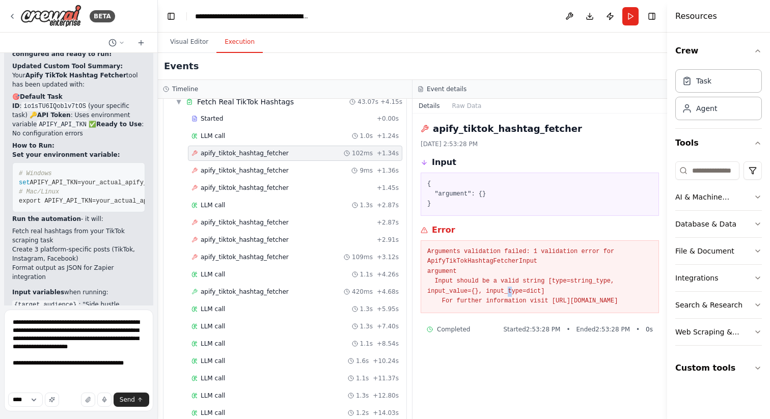
click at [509, 292] on pre "Arguments validation failed: 1 validation error for ApifyTikTokHashtagFetcherIn…" at bounding box center [539, 277] width 225 height 60
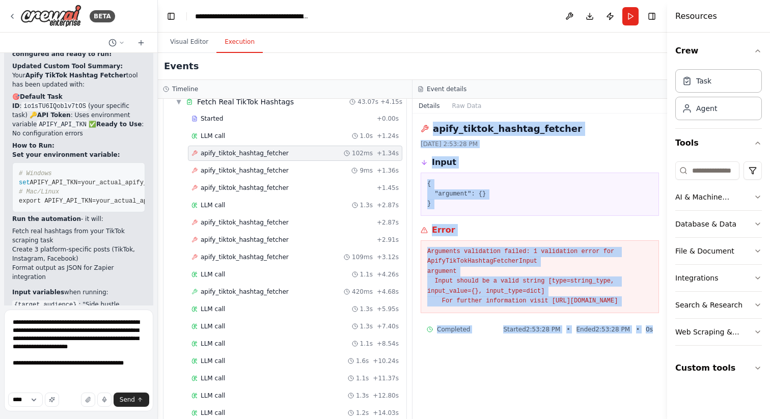
drag, startPoint x: 433, startPoint y: 130, endPoint x: 648, endPoint y: 348, distance: 306.6
click at [648, 348] on div "apify_tiktok_hashtag_fetcher 9/25/2025, 2:53:28 PM Input { "argument": {} } Err…" at bounding box center [539, 265] width 254 height 305
copy div "apify_tiktok_hashtag_fetcher 9/25/2025, 2:53:28 PM Input { "argument": {} } Err…"
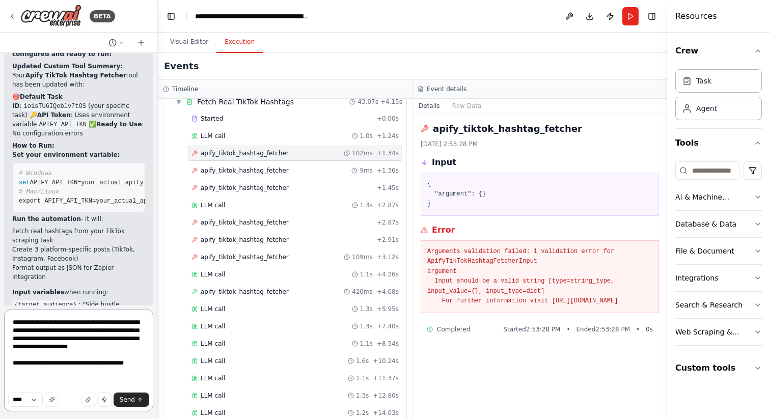
click at [58, 381] on textarea "**********" at bounding box center [78, 360] width 149 height 102
paste textarea "**********"
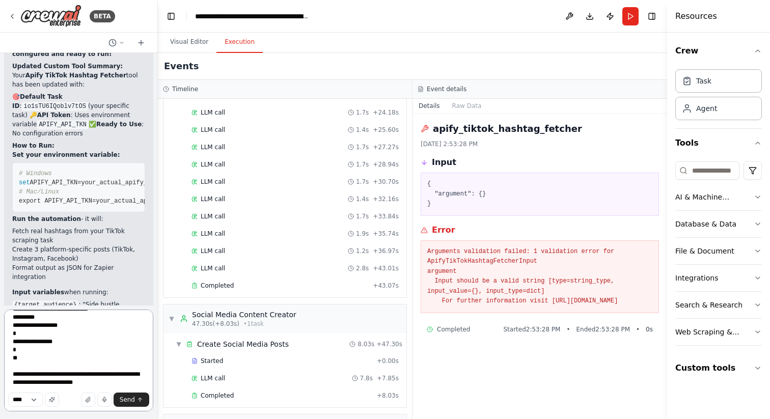
scroll to position [467, 0]
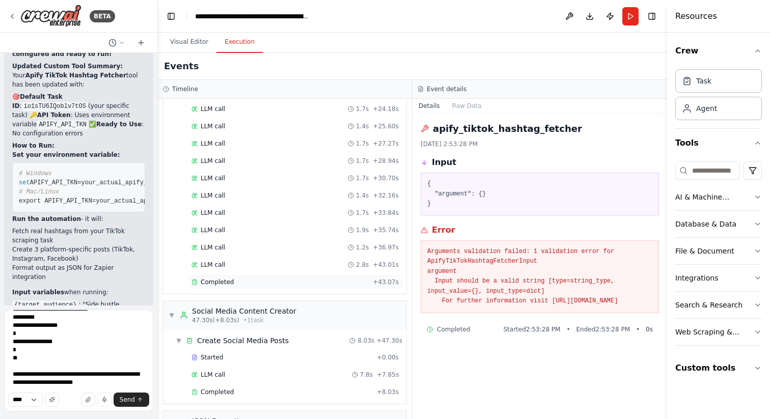
click at [233, 279] on div "Completed" at bounding box center [279, 282] width 177 height 8
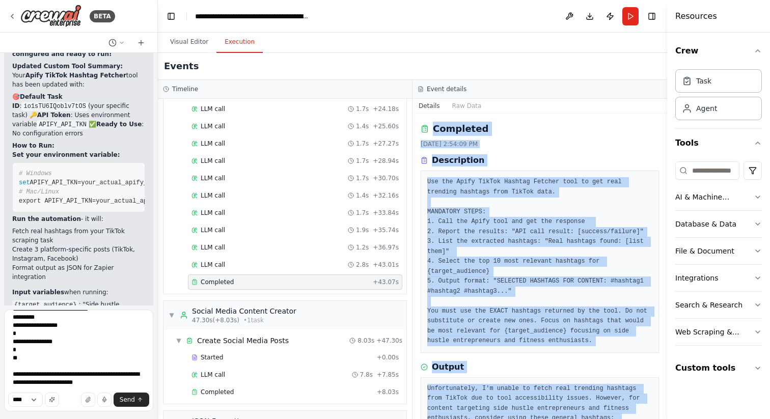
scroll to position [67, 0]
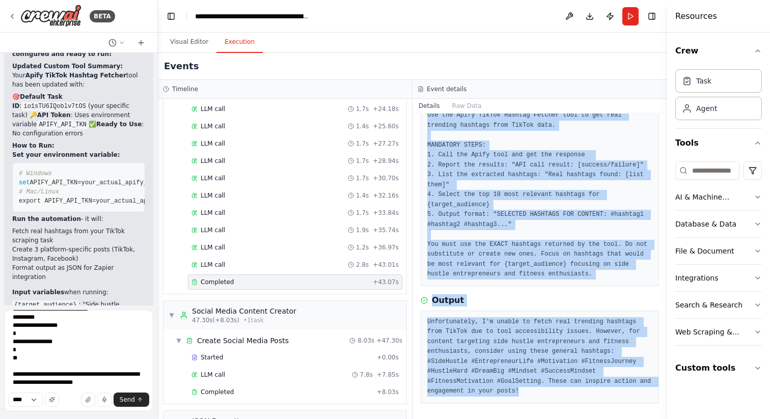
drag, startPoint x: 433, startPoint y: 128, endPoint x: 520, endPoint y: 417, distance: 301.4
click at [520, 417] on div "Completed 9/25/2025, 2:54:09 PM Description Use the Apify TikTok Hashtag Fetche…" at bounding box center [539, 265] width 254 height 305
copy div "Completed 9/25/2025, 2:54:09 PM Description Use the Apify TikTok Hashtag Fetche…"
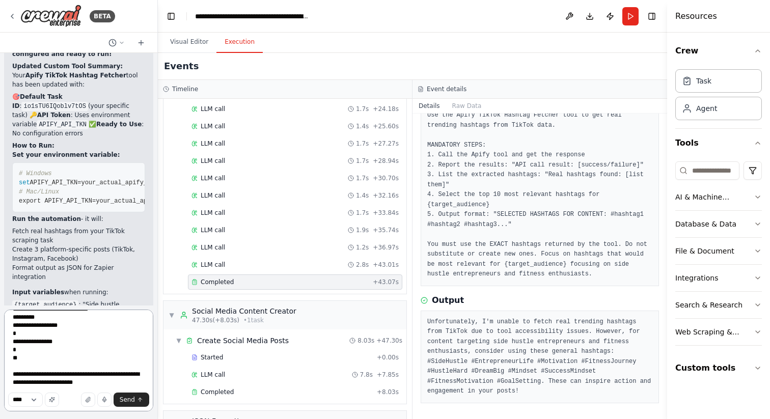
click at [37, 376] on textarea "**********" at bounding box center [78, 360] width 149 height 102
paste textarea "**********"
type textarea "**********"
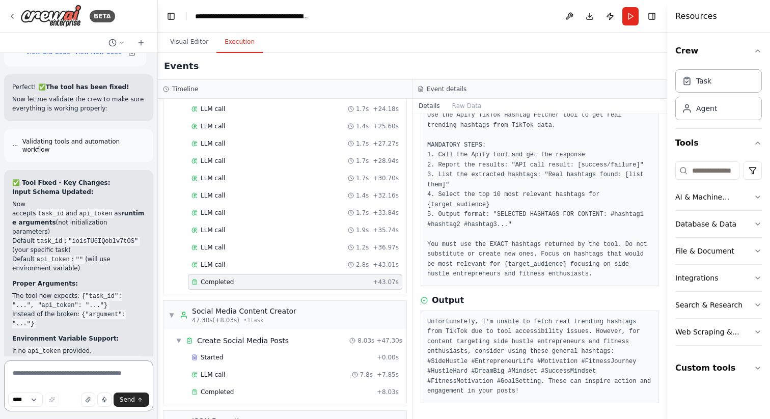
scroll to position [7654, 0]
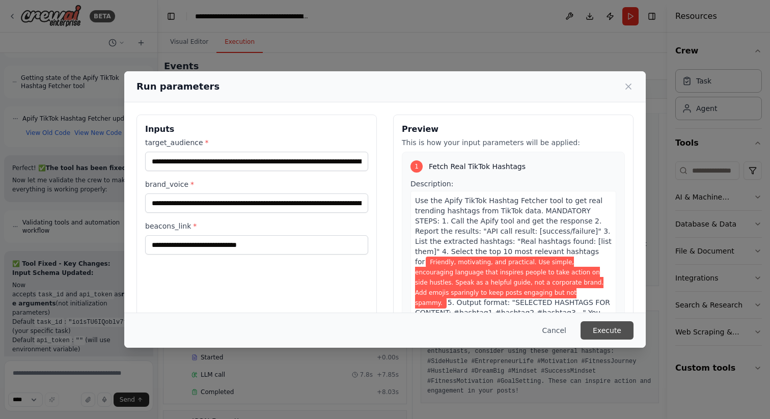
click at [613, 329] on button "Execute" at bounding box center [606, 330] width 53 height 18
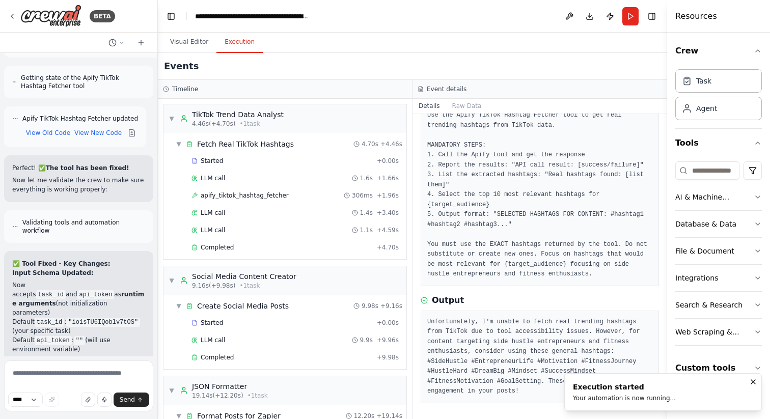
scroll to position [7654, 0]
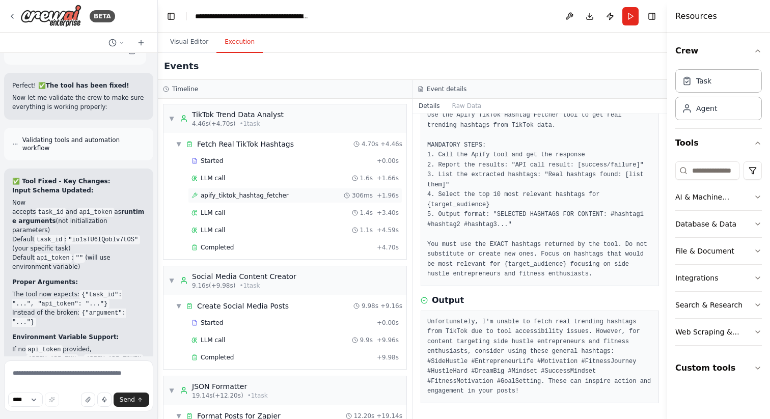
click at [270, 196] on span "apify_tiktok_hashtag_fetcher" at bounding box center [245, 195] width 88 height 8
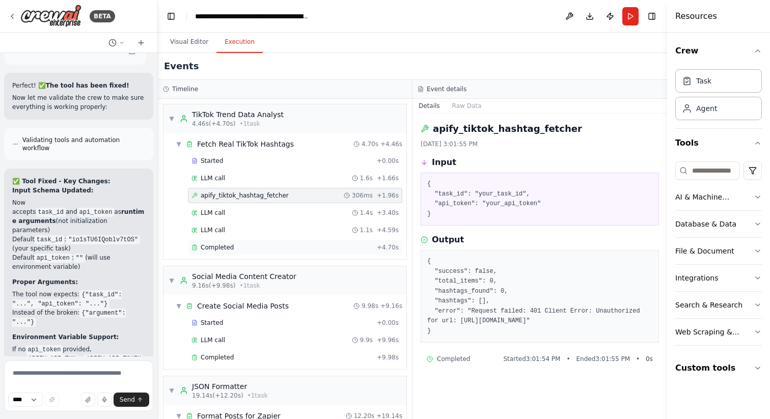
click at [227, 245] on span "Completed" at bounding box center [217, 247] width 33 height 8
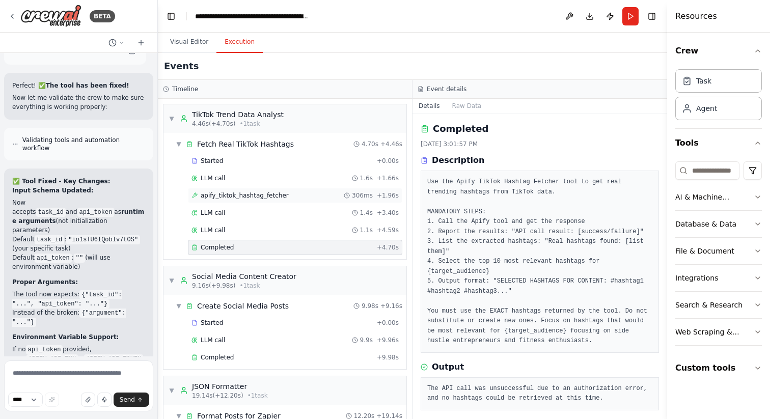
click at [235, 198] on span "apify_tiktok_hashtag_fetcher" at bounding box center [245, 195] width 88 height 8
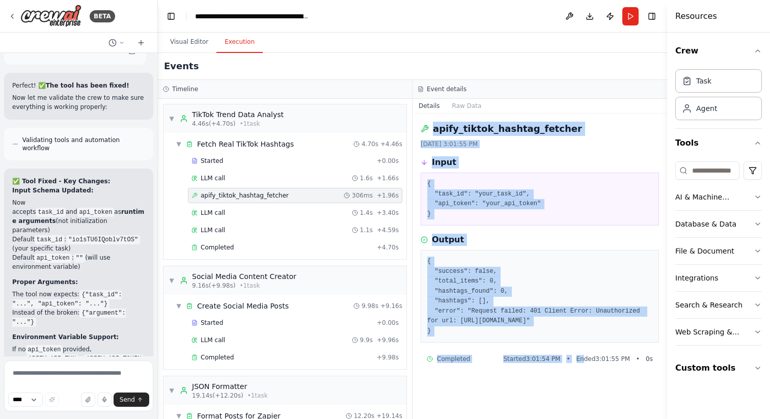
drag, startPoint x: 434, startPoint y: 128, endPoint x: 584, endPoint y: 367, distance: 282.9
click at [584, 367] on div "apify_tiktok_hashtag_fetcher 9/25/2025, 3:01:55 PM Input { "task_id": "your_tas…" at bounding box center [539, 265] width 254 height 305
copy div "apify_tiktok_hashtag_fetcher 9/25/2025, 3:01:55 PM Input { "task_id": "your_tas…"
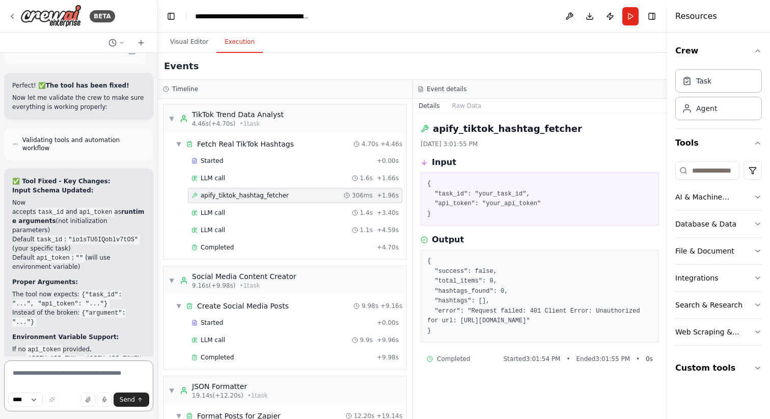
click at [75, 373] on textarea at bounding box center [78, 385] width 149 height 51
paste textarea "**********"
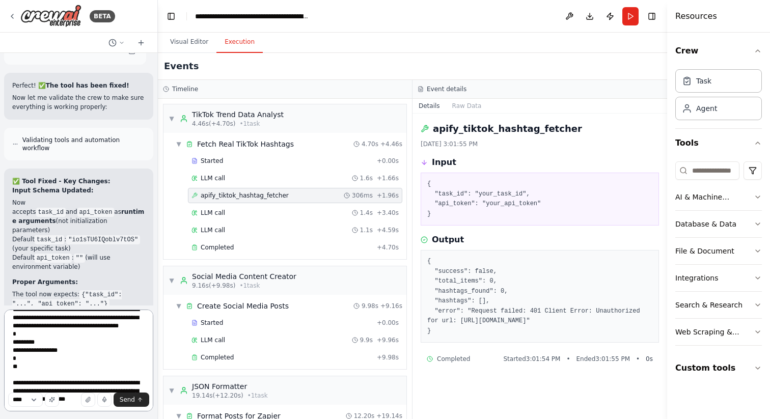
scroll to position [143, 0]
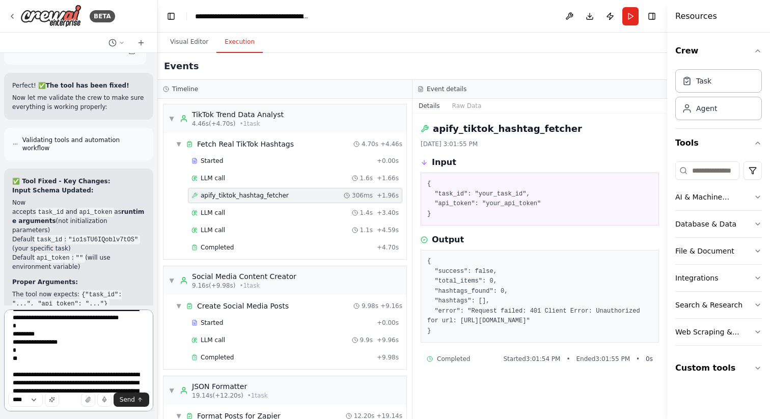
type textarea "**********"
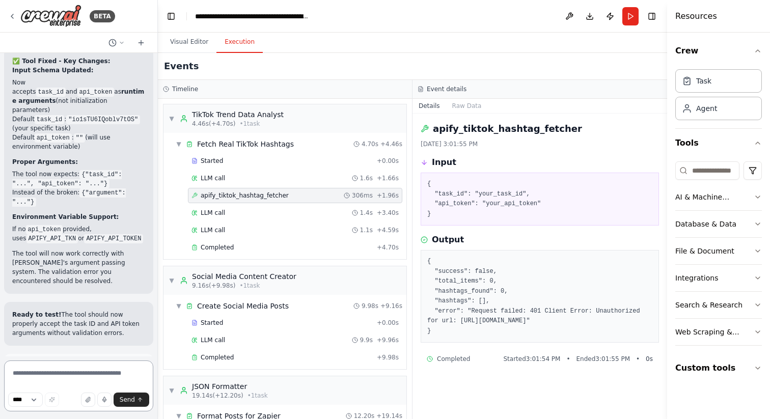
scroll to position [8898, 0]
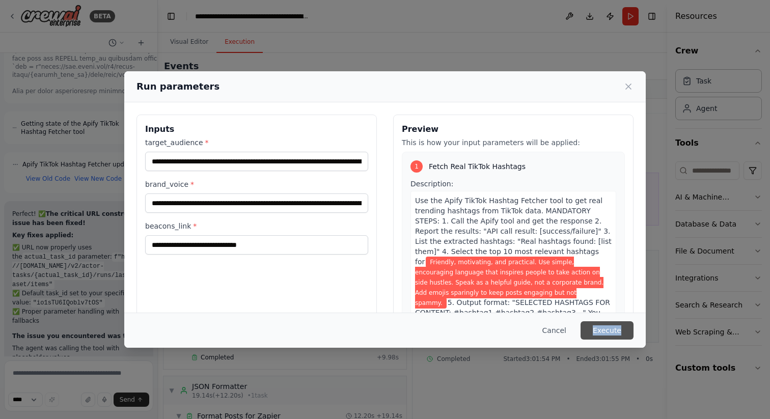
click at [611, 332] on button "Execute" at bounding box center [606, 330] width 53 height 18
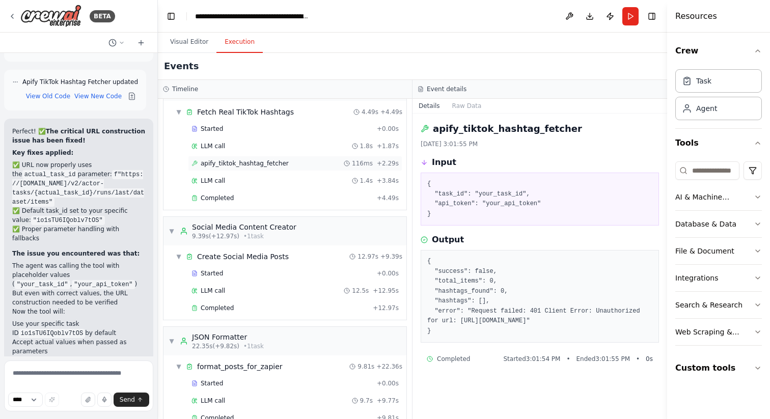
scroll to position [31, 0]
click at [244, 166] on span "apify_tiktok_hashtag_fetcher" at bounding box center [245, 165] width 88 height 8
click at [222, 196] on span "Completed" at bounding box center [217, 199] width 33 height 8
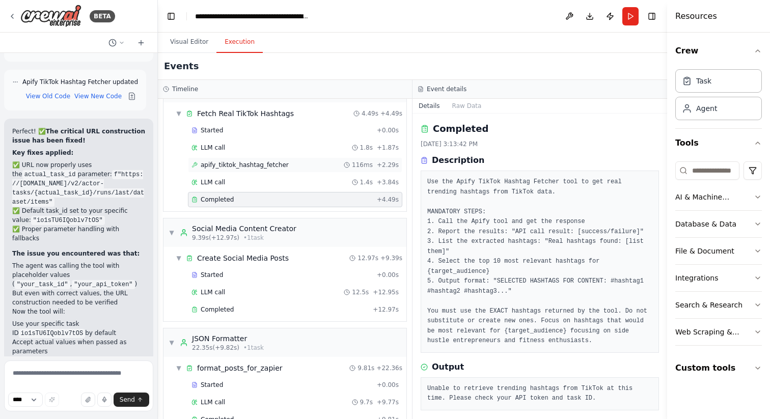
click at [235, 164] on span "apify_tiktok_hashtag_fetcher" at bounding box center [245, 165] width 88 height 8
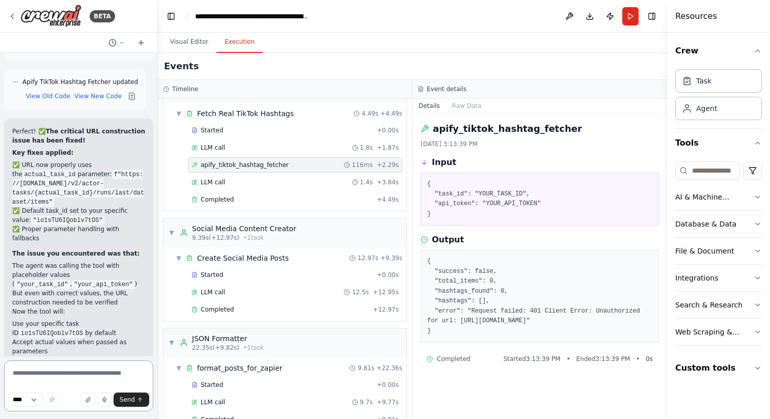
click at [48, 375] on textarea at bounding box center [78, 385] width 149 height 51
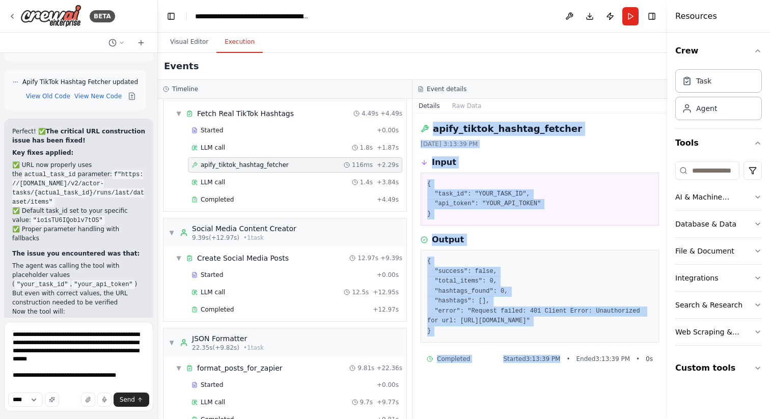
drag, startPoint x: 433, startPoint y: 128, endPoint x: 520, endPoint y: 400, distance: 285.4
click at [520, 400] on div "apify_tiktok_hashtag_fetcher 9/25/2025, 3:13:39 PM Input { "task_id": "YOUR_TAS…" at bounding box center [539, 265] width 254 height 305
copy div "apify_tiktok_hashtag_fetcher 9/25/2025, 3:13:39 PM Input { "task_id": "YOUR_TAS…"
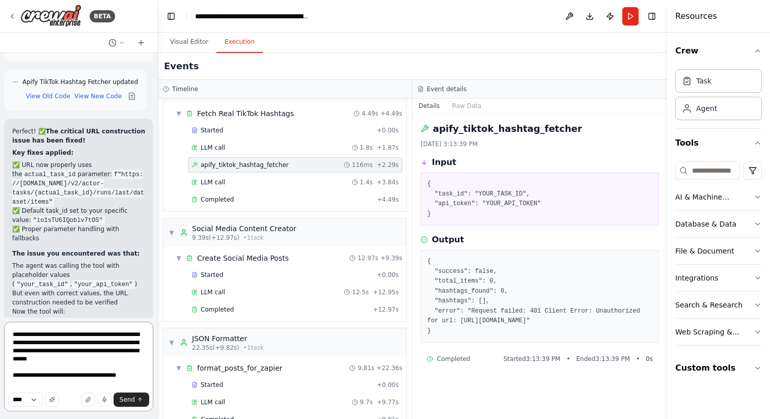
click at [71, 387] on textarea "**********" at bounding box center [78, 367] width 149 height 90
paste textarea "**********"
type textarea "**********"
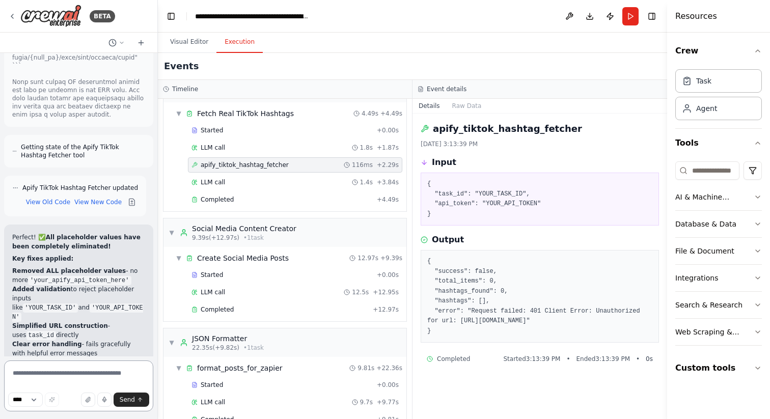
scroll to position [10157, 0]
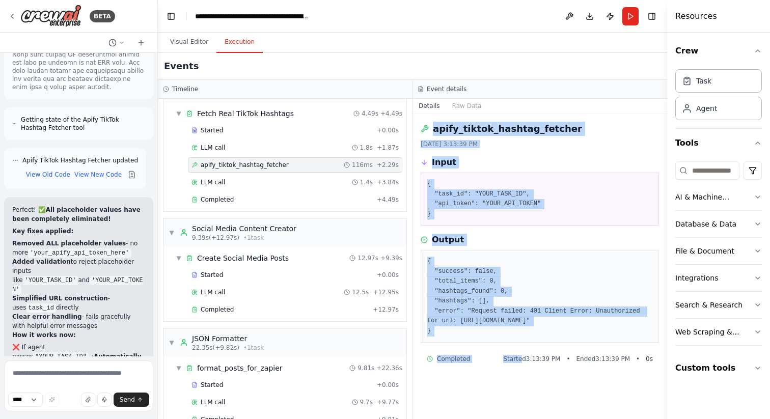
drag, startPoint x: 434, startPoint y: 128, endPoint x: 523, endPoint y: 367, distance: 255.4
click at [523, 367] on div "apify_tiktok_hashtag_fetcher 9/25/2025, 3:13:39 PM Input { "task_id": "YOUR_TAS…" at bounding box center [539, 265] width 254 height 305
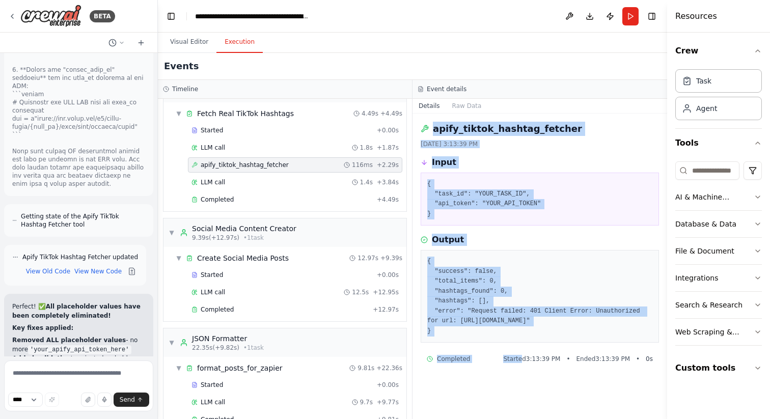
scroll to position [10054, 0]
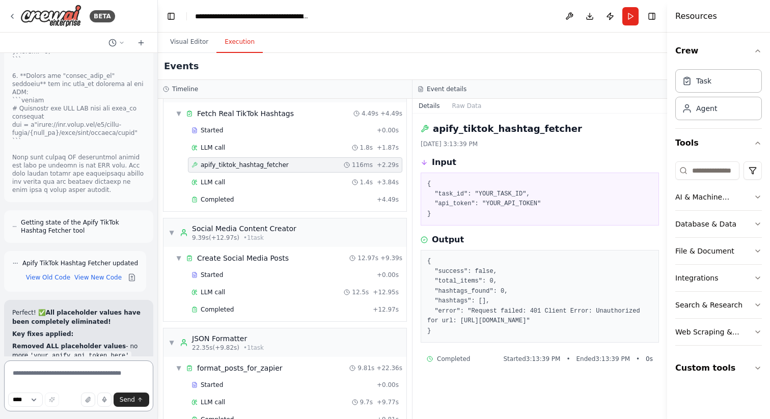
click at [32, 371] on textarea at bounding box center [78, 385] width 149 height 51
paste textarea "**********"
type textarea "**********"
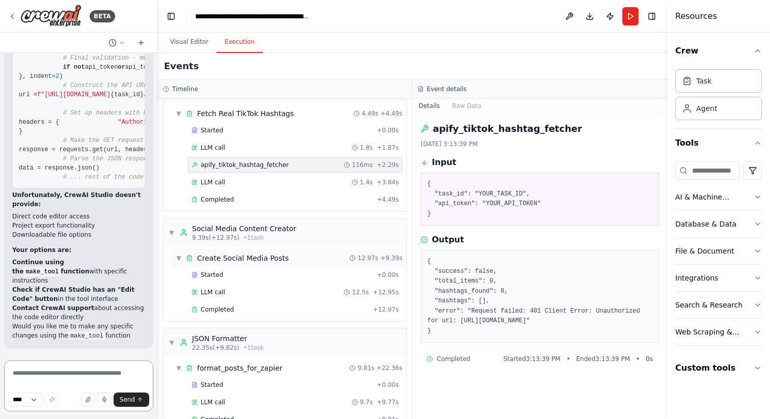
scroll to position [11235, 0]
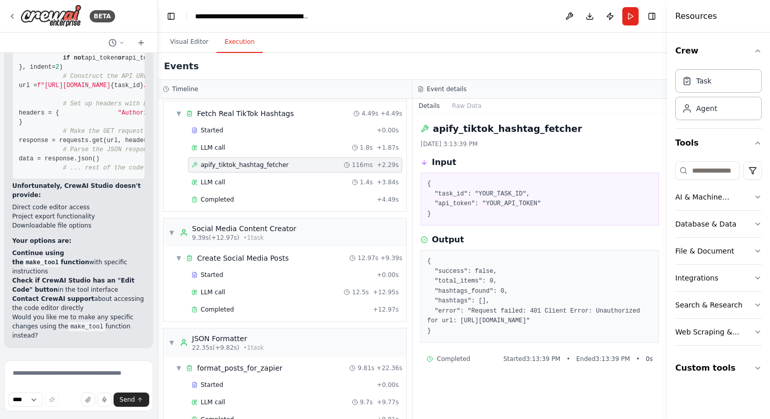
click at [12, 195] on strong "Unfortunately, CrewAI Studio doesn't provide:" at bounding box center [76, 190] width 128 height 16
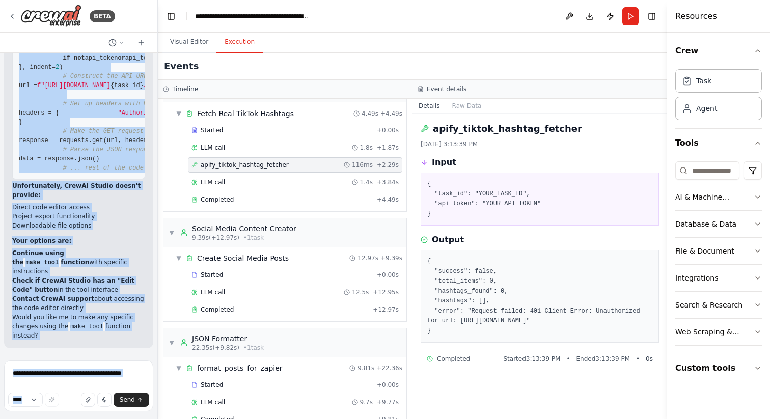
drag, startPoint x: 12, startPoint y: 247, endPoint x: 120, endPoint y: 342, distance: 143.2
click at [120, 342] on div "Here's the raw code with line breaks restored for readability: from crewai.tool…" at bounding box center [78, 72] width 149 height 551
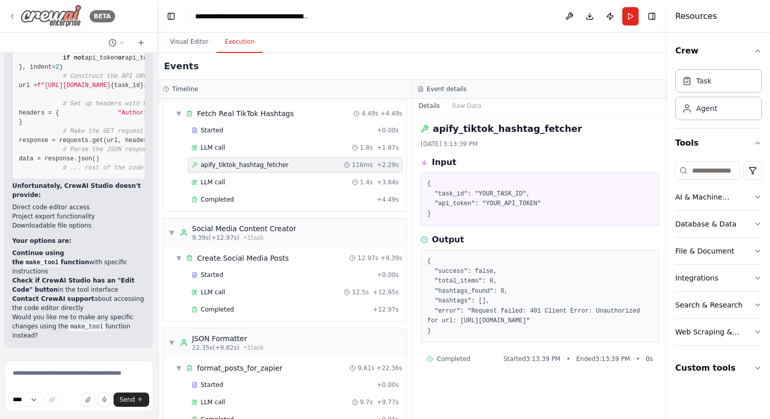
click at [10, 15] on icon at bounding box center [12, 16] width 8 height 8
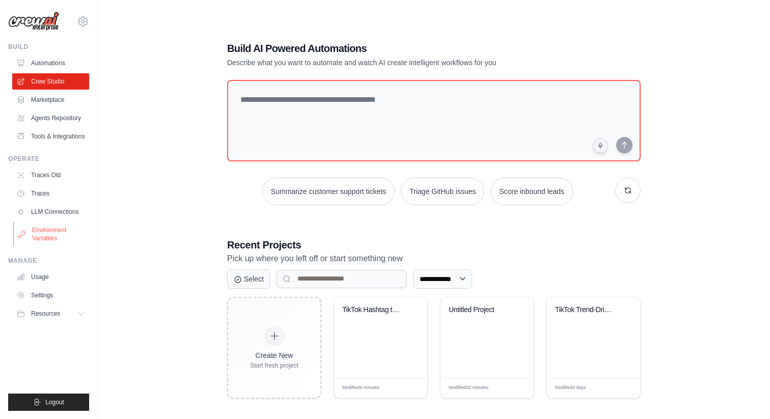
click at [41, 235] on link "Environment Variables" at bounding box center [51, 234] width 77 height 24
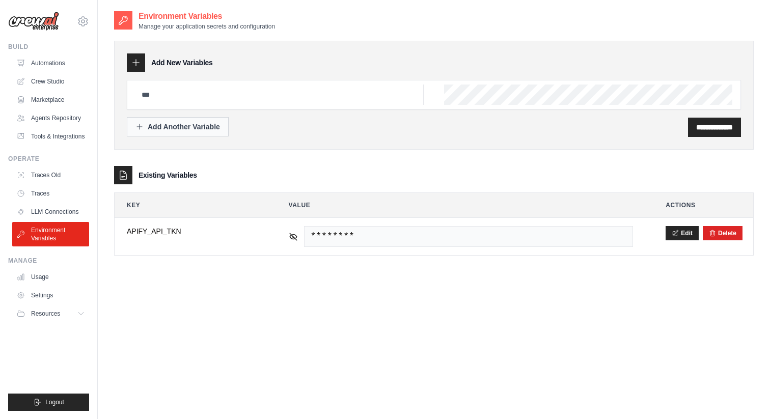
click at [176, 128] on div "Add Another Variable" at bounding box center [177, 127] width 84 height 10
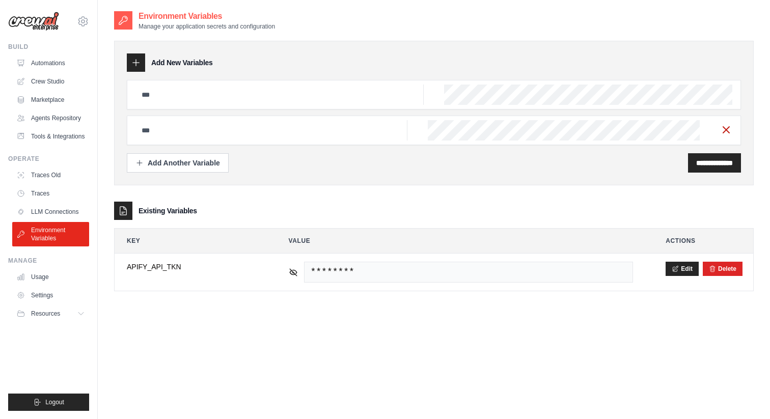
click at [726, 134] on icon "button" at bounding box center [726, 130] width 12 height 12
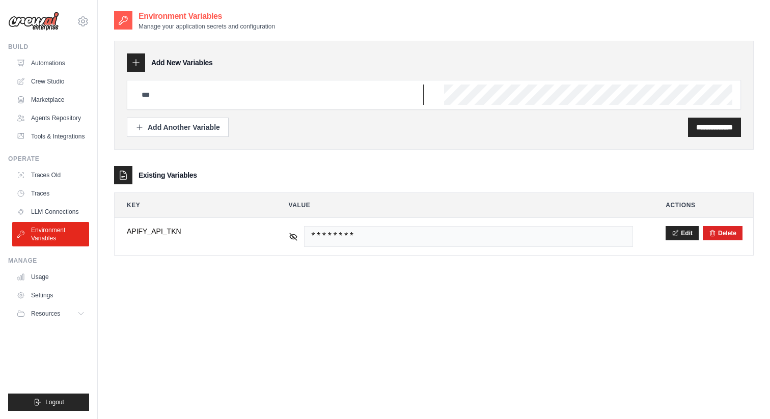
click at [258, 98] on input "text" at bounding box center [279, 94] width 288 height 20
paste input "**********"
type input "**********"
click at [704, 128] on input "**********" at bounding box center [714, 127] width 37 height 10
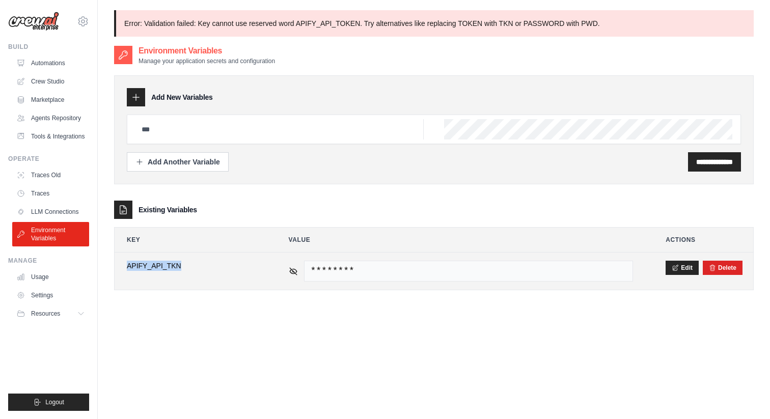
drag, startPoint x: 127, startPoint y: 265, endPoint x: 182, endPoint y: 267, distance: 54.5
click at [182, 267] on span "APIFY_API_TKN" at bounding box center [191, 266] width 129 height 10
copy span "APIFY_API_TKN"
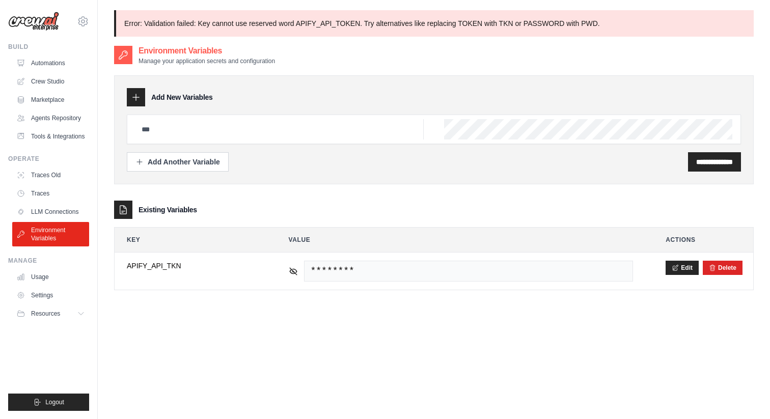
click at [298, 353] on div "**********" at bounding box center [433, 254] width 639 height 419
click at [45, 83] on link "Crew Studio" at bounding box center [51, 81] width 77 height 16
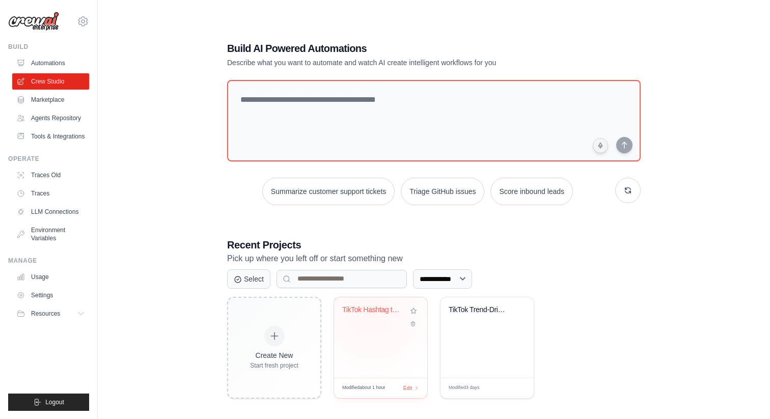
click at [372, 311] on div "TikTok Hashtag to Social Media Cont..." at bounding box center [373, 309] width 62 height 9
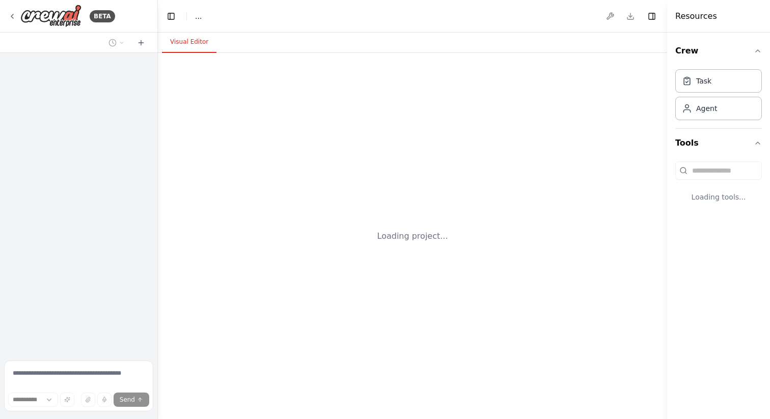
select select "****"
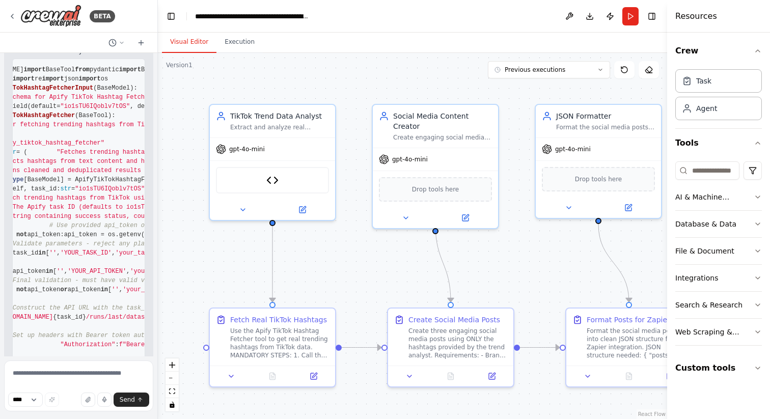
scroll to position [0, 57]
click at [92, 375] on textarea at bounding box center [78, 385] width 149 height 51
type textarea "*"
click at [236, 43] on button "Execution" at bounding box center [239, 42] width 46 height 21
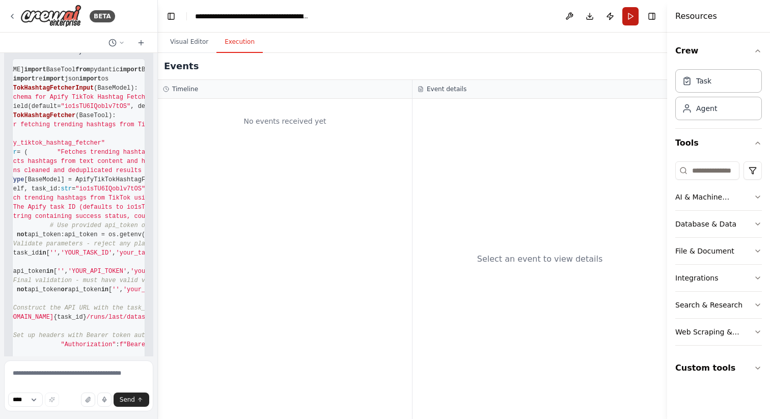
click at [628, 15] on button "Run" at bounding box center [630, 16] width 16 height 18
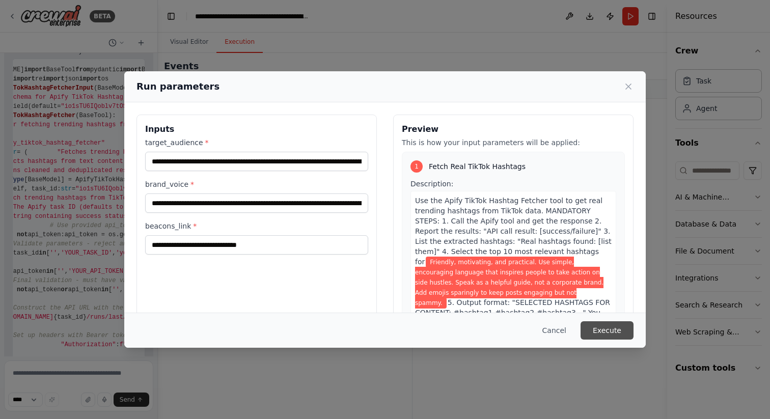
click at [612, 336] on button "Execute" at bounding box center [606, 330] width 53 height 18
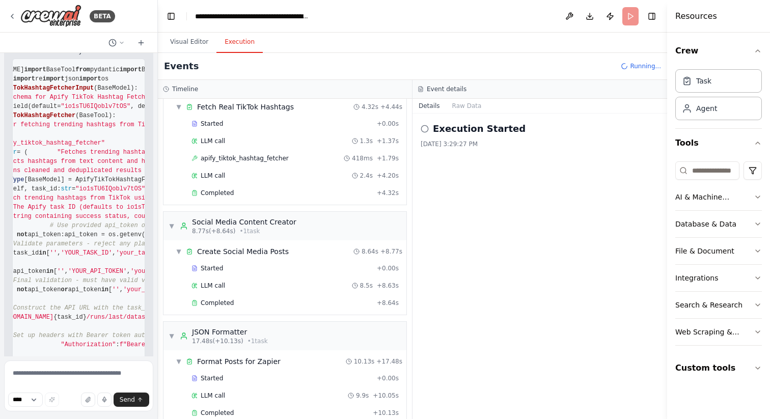
scroll to position [54, 0]
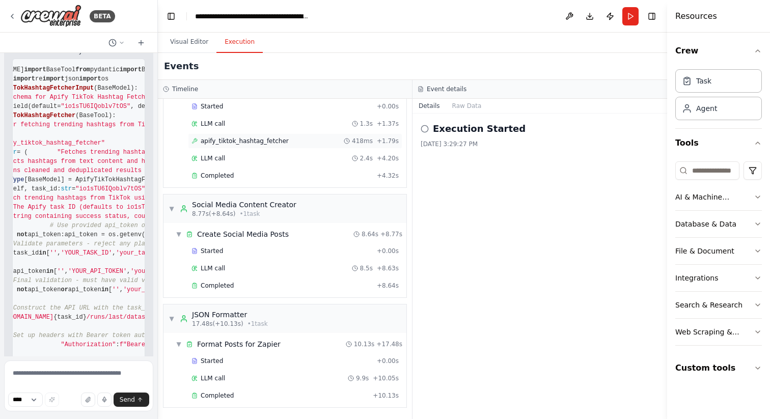
click at [266, 142] on span "apify_tiktok_hashtag_fetcher" at bounding box center [245, 141] width 88 height 8
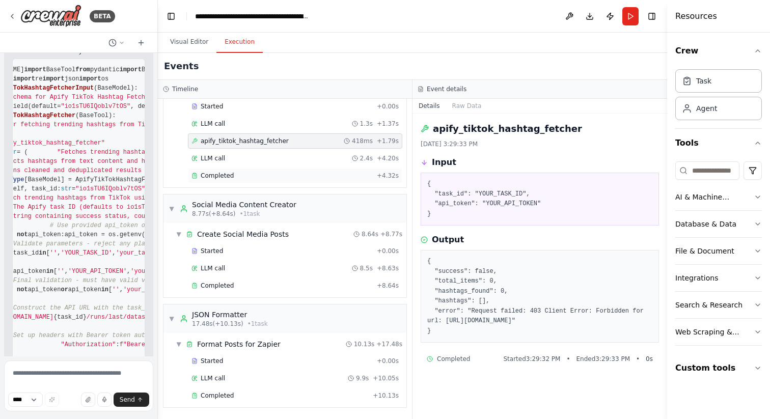
click at [233, 174] on div "Completed" at bounding box center [281, 176] width 181 height 8
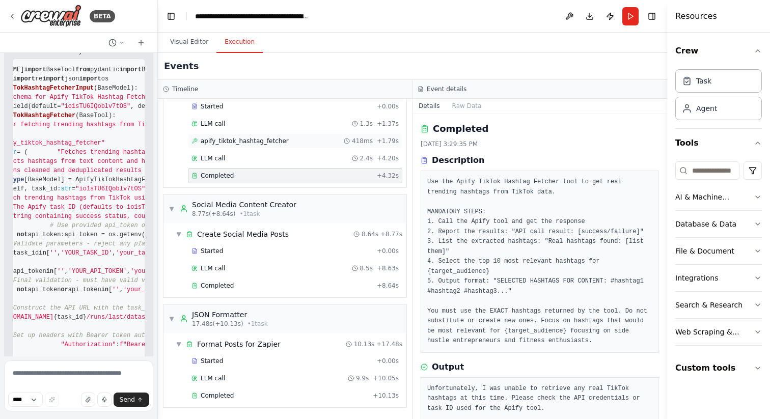
click at [238, 144] on span "apify_tiktok_hashtag_fetcher" at bounding box center [245, 141] width 88 height 8
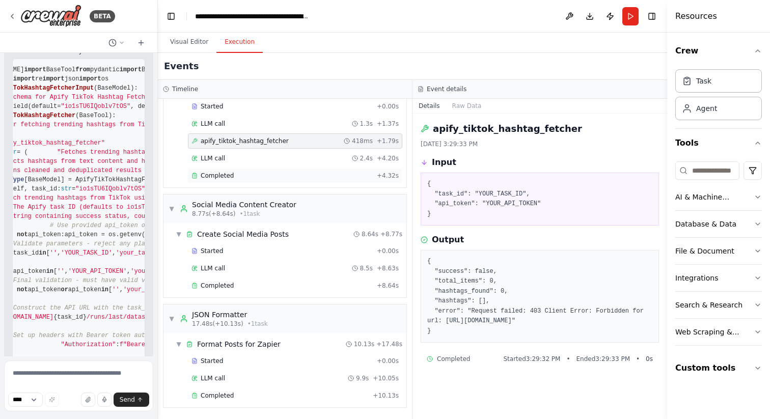
click at [217, 175] on span "Completed" at bounding box center [217, 176] width 33 height 8
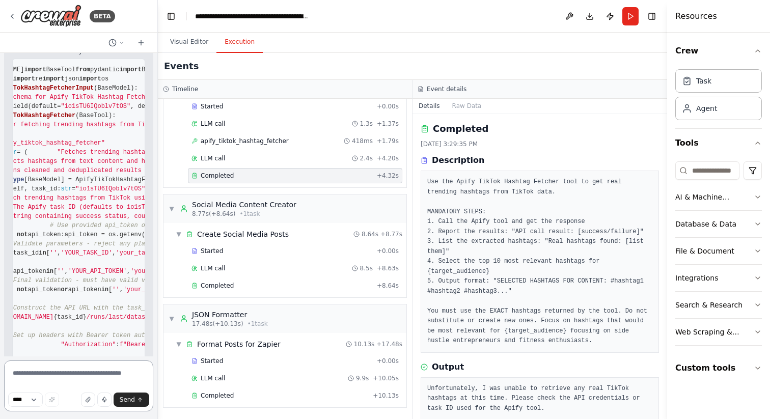
click at [39, 378] on textarea at bounding box center [78, 385] width 149 height 51
type textarea "**********"
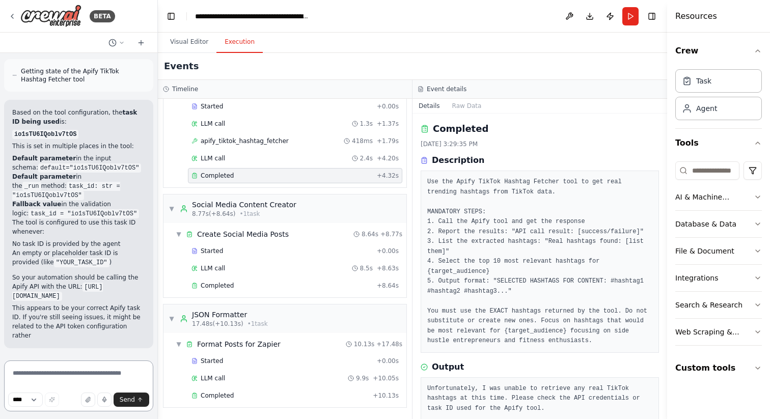
scroll to position [11735, 0]
paste textarea "**********"
type textarea "**********"
click at [265, 139] on span "apify_tiktok_hashtag_fetcher" at bounding box center [245, 141] width 88 height 8
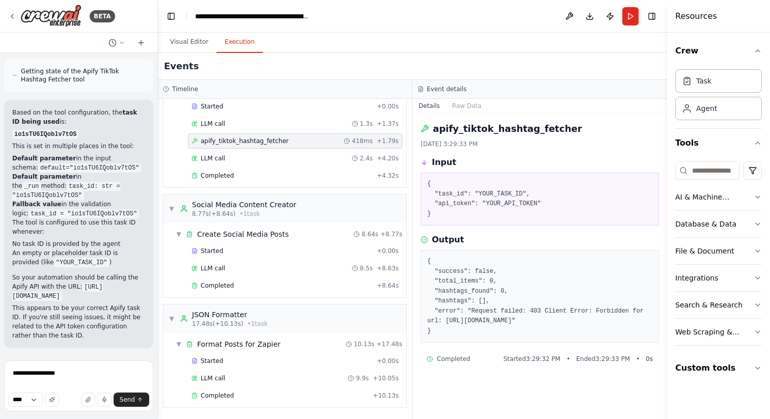
drag, startPoint x: 472, startPoint y: 310, endPoint x: 598, endPoint y: 331, distance: 127.9
click at [598, 331] on pre "{ "success": false, "total_items": 0, "hashtags_found": 0, "hashtags": [], "err…" at bounding box center [539, 296] width 225 height 79
copy pre "Request failed: 403 Client Error: Forbidden for url: https://api.apify.com/v2/a…"
click at [13, 16] on icon at bounding box center [12, 16] width 8 height 8
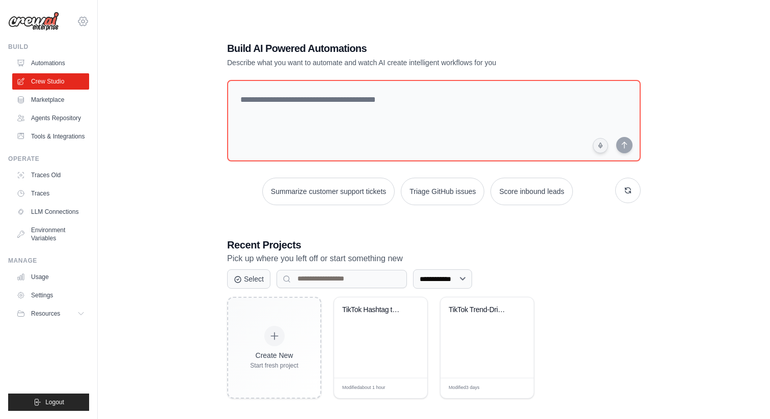
click at [82, 21] on icon at bounding box center [83, 21] width 12 height 12
click at [94, 70] on link "Settings" at bounding box center [127, 63] width 97 height 20
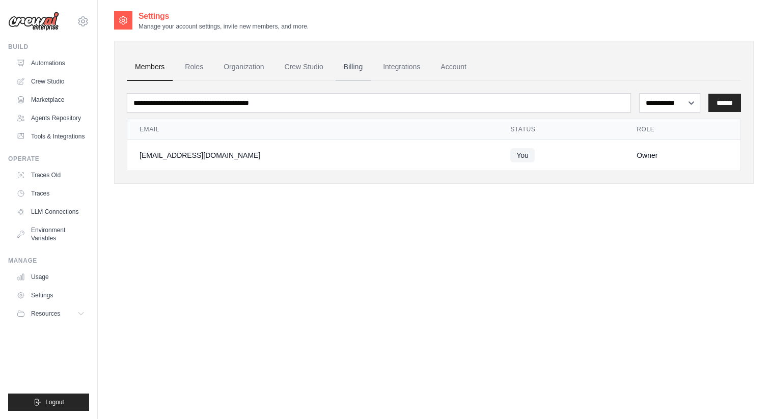
click at [353, 69] on link "Billing" at bounding box center [352, 66] width 35 height 27
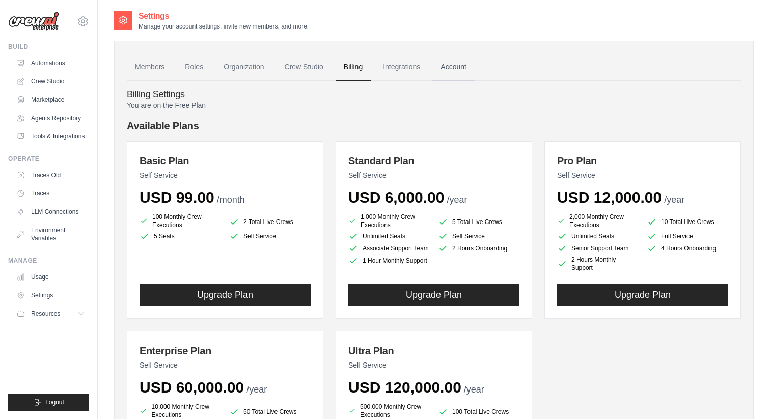
click at [457, 67] on link "Account" at bounding box center [453, 66] width 42 height 27
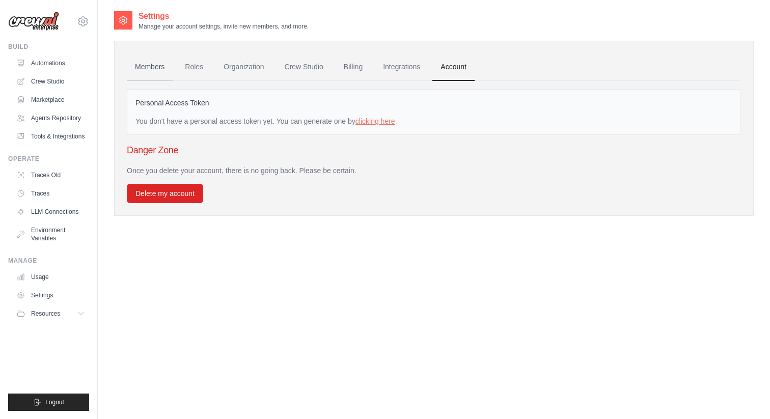
click at [149, 65] on link "Members" at bounding box center [150, 66] width 46 height 27
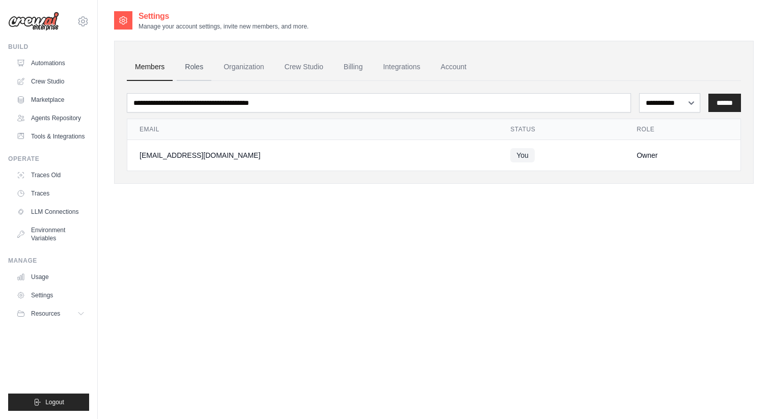
click at [191, 65] on link "Roles" at bounding box center [194, 66] width 35 height 27
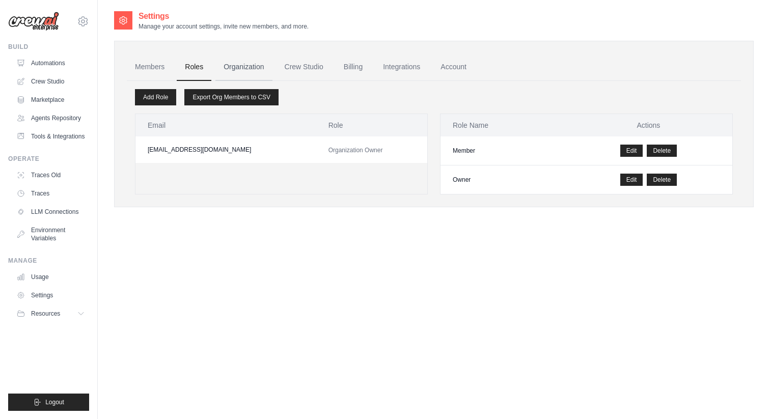
click at [235, 67] on link "Organization" at bounding box center [243, 66] width 56 height 27
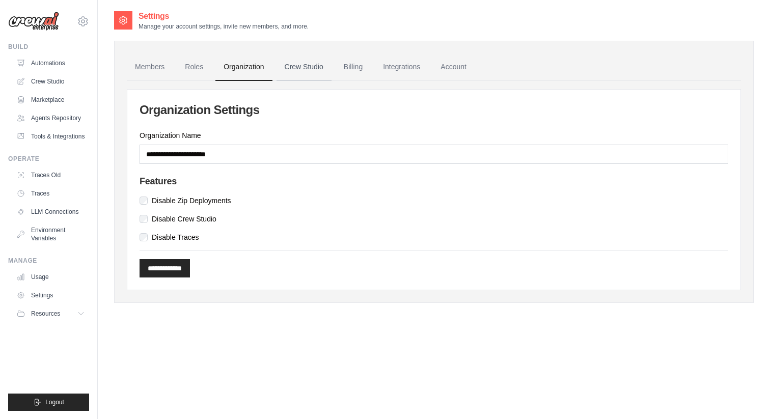
click at [287, 68] on link "Crew Studio" at bounding box center [303, 66] width 55 height 27
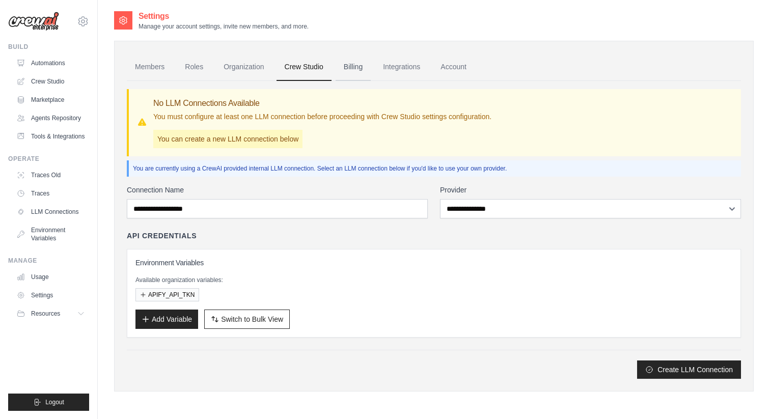
click at [353, 66] on link "Billing" at bounding box center [352, 66] width 35 height 27
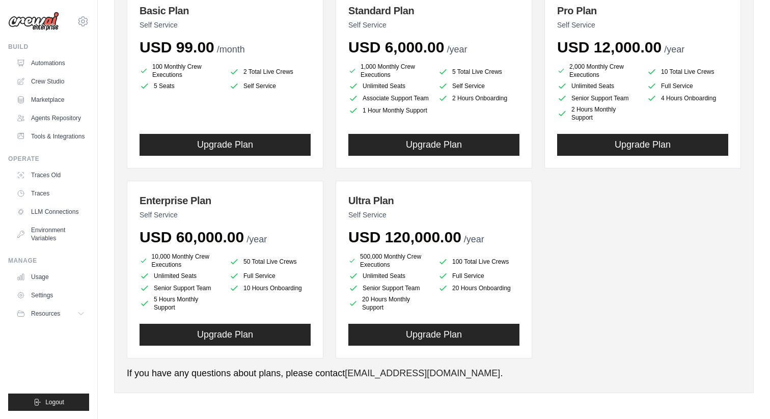
scroll to position [150, 0]
click at [353, 371] on link "[EMAIL_ADDRESS][DOMAIN_NAME]" at bounding box center [422, 373] width 155 height 10
drag, startPoint x: 342, startPoint y: 373, endPoint x: 434, endPoint y: 378, distance: 92.3
click at [434, 378] on p "If you have any questions about plans, please contact support@crewai.com ." at bounding box center [434, 373] width 614 height 14
copy p "t support@crewai.com"
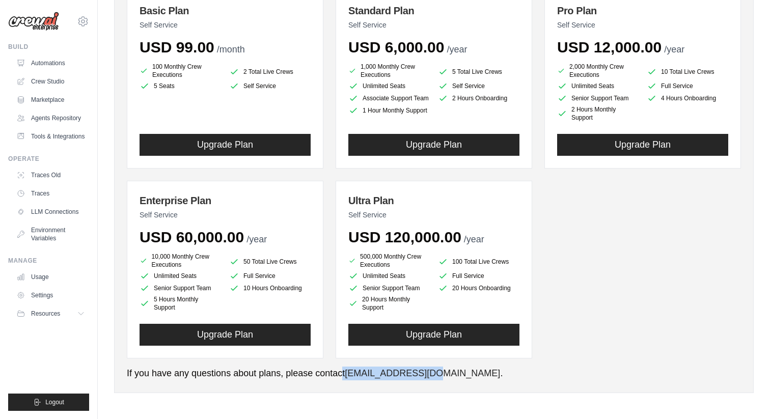
scroll to position [0, 0]
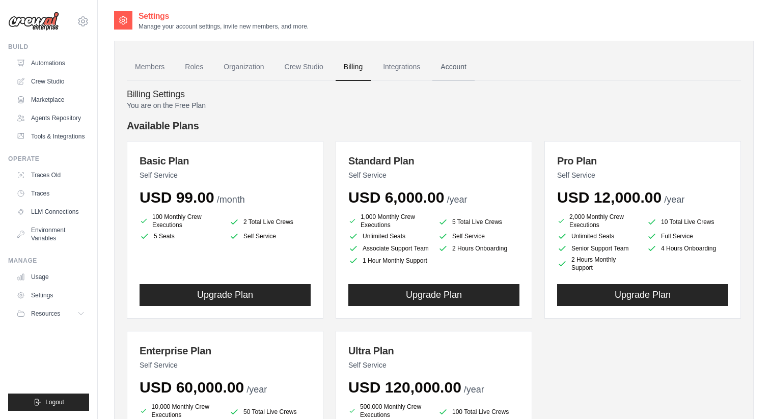
click at [446, 69] on link "Account" at bounding box center [453, 66] width 42 height 27
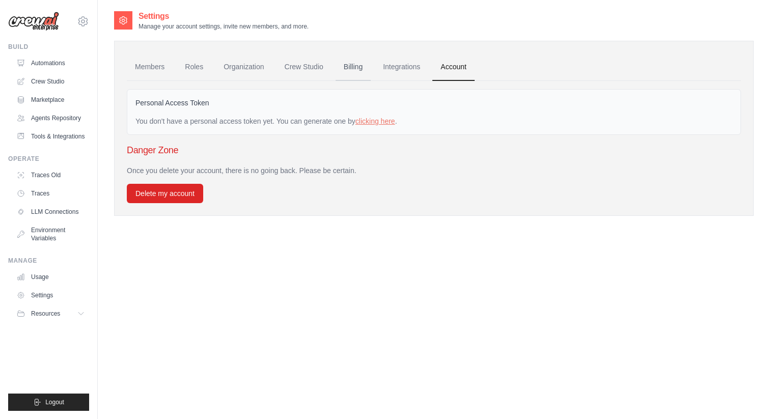
click at [357, 67] on link "Billing" at bounding box center [352, 66] width 35 height 27
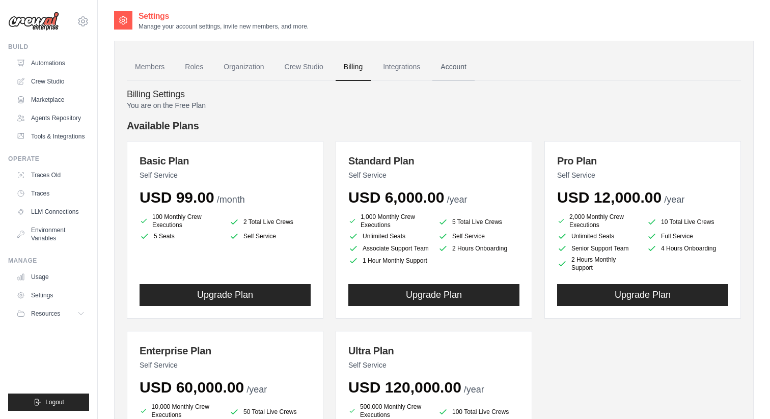
click at [453, 67] on link "Account" at bounding box center [453, 66] width 42 height 27
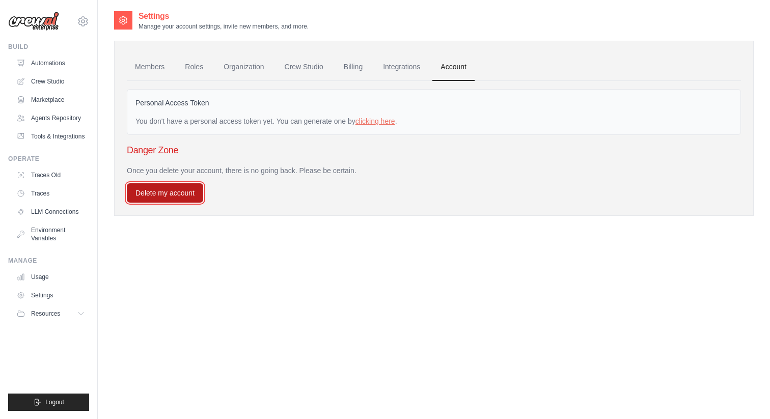
click at [176, 195] on button "Delete my account" at bounding box center [165, 192] width 76 height 19
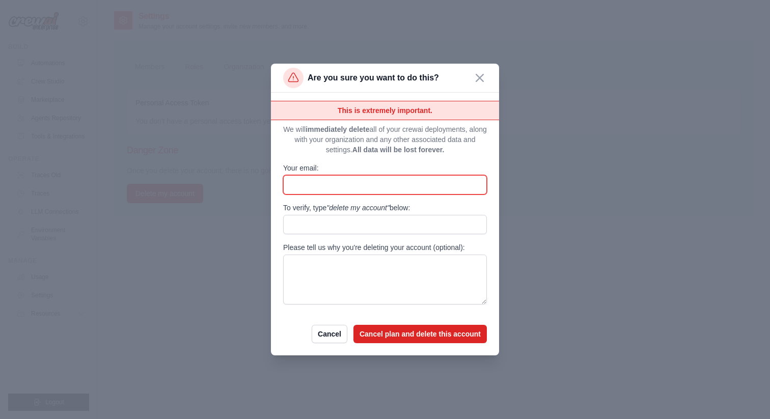
click at [325, 186] on input "Your email:" at bounding box center [385, 184] width 204 height 19
type input "**********"
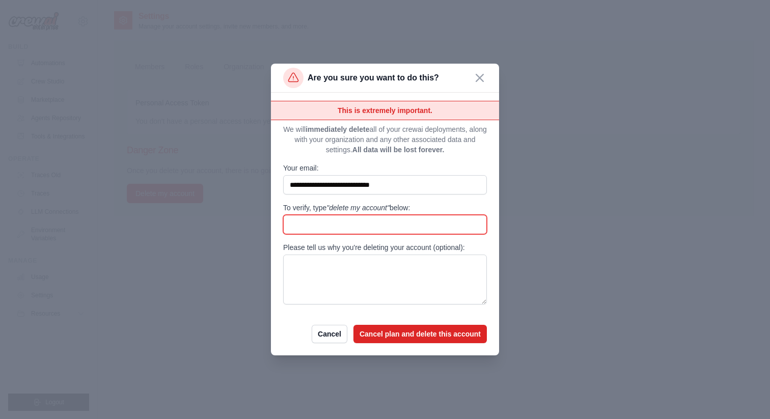
click at [342, 226] on input "To verify, type "delete my account" below:" at bounding box center [385, 224] width 204 height 19
type input "**********"
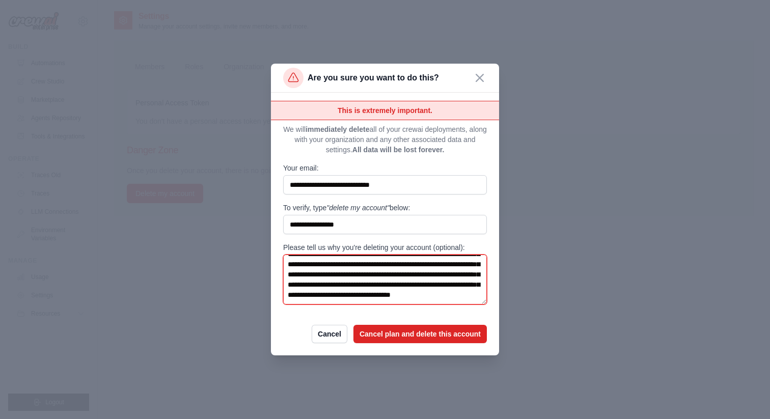
scroll to position [46, 0]
type textarea "**********"
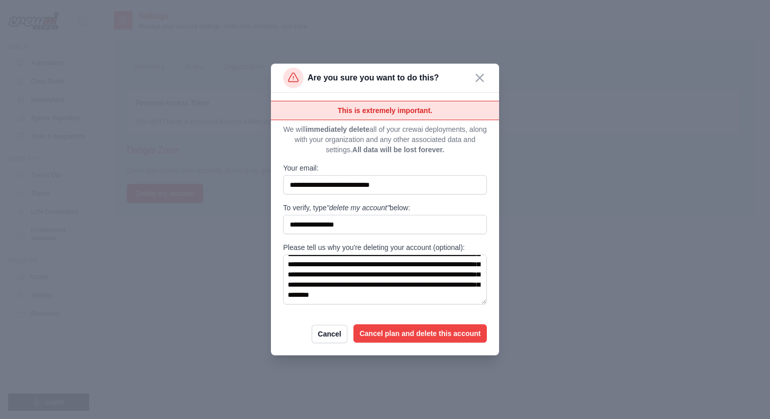
click at [394, 329] on button "Cancel plan and delete this account" at bounding box center [419, 333] width 133 height 18
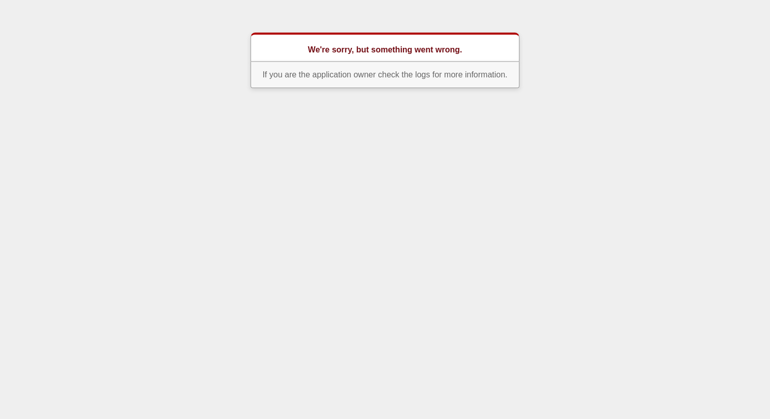
click at [624, 59] on body "We're sorry, but something went wrong. If you are the application owner check t…" at bounding box center [385, 60] width 770 height 55
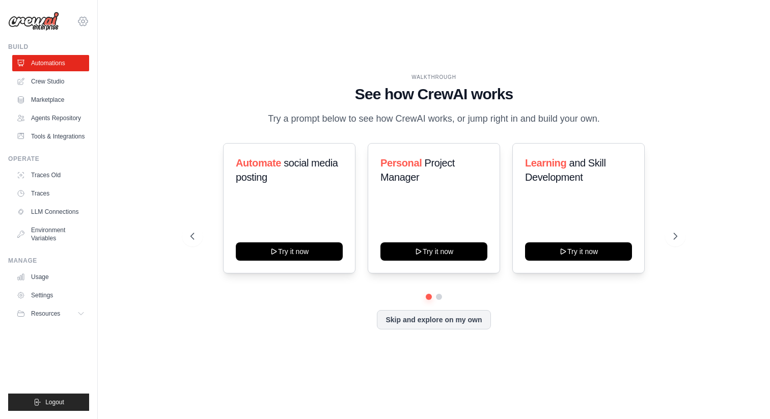
click at [84, 22] on icon at bounding box center [82, 21] width 3 height 3
click at [94, 67] on icon at bounding box center [91, 63] width 8 height 8
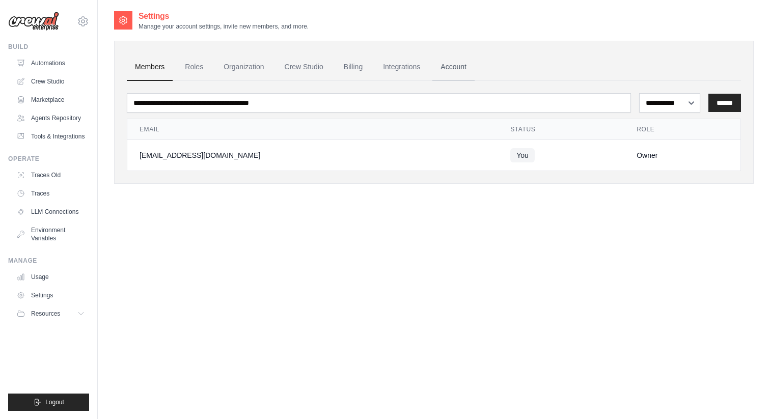
click at [443, 69] on link "Account" at bounding box center [453, 66] width 42 height 27
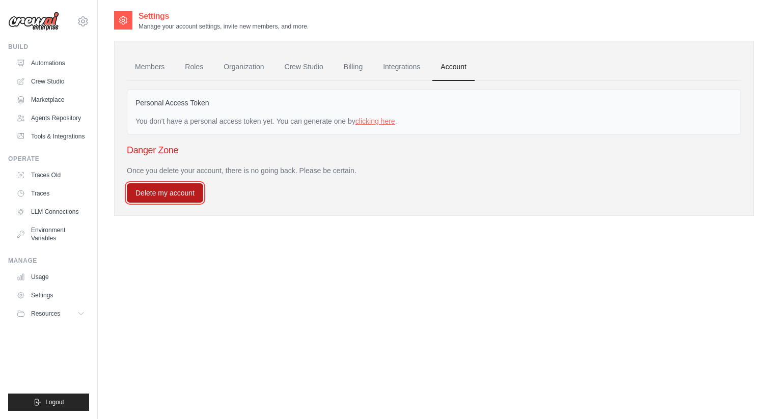
click at [161, 195] on button "Delete my account" at bounding box center [165, 192] width 76 height 19
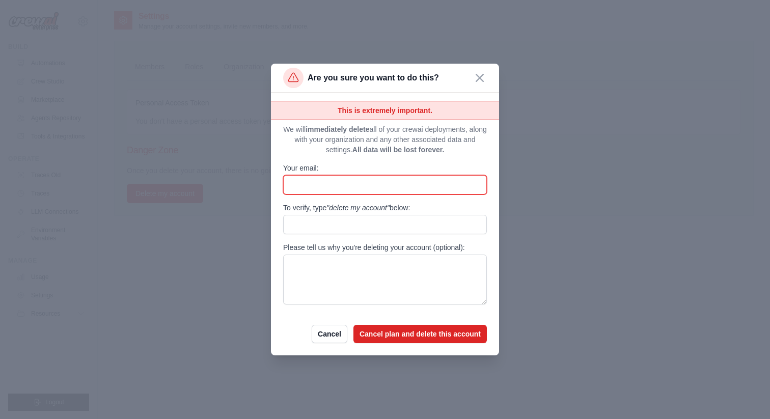
click at [322, 183] on input "Your email:" at bounding box center [385, 184] width 204 height 19
type input "**********"
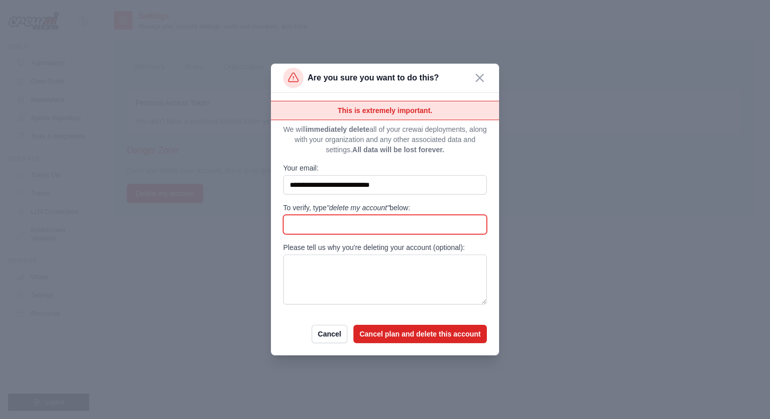
click at [356, 228] on input "To verify, type "delete my account" below:" at bounding box center [385, 224] width 204 height 19
type input "**********"
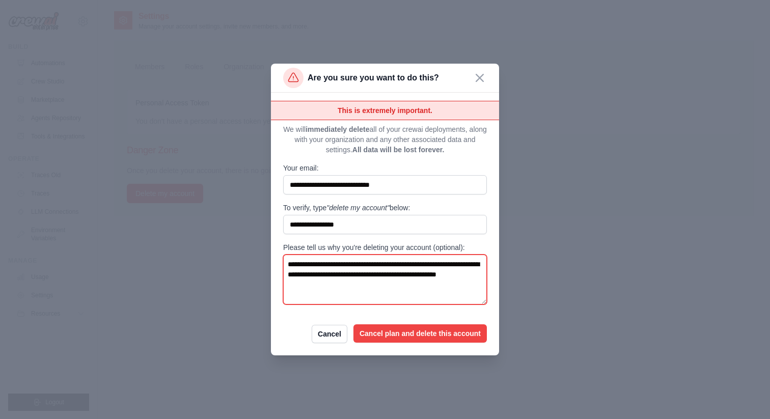
type textarea "**********"
click at [401, 337] on button "Cancel plan and delete this account" at bounding box center [419, 333] width 133 height 18
